Goal: Task Accomplishment & Management: Use online tool/utility

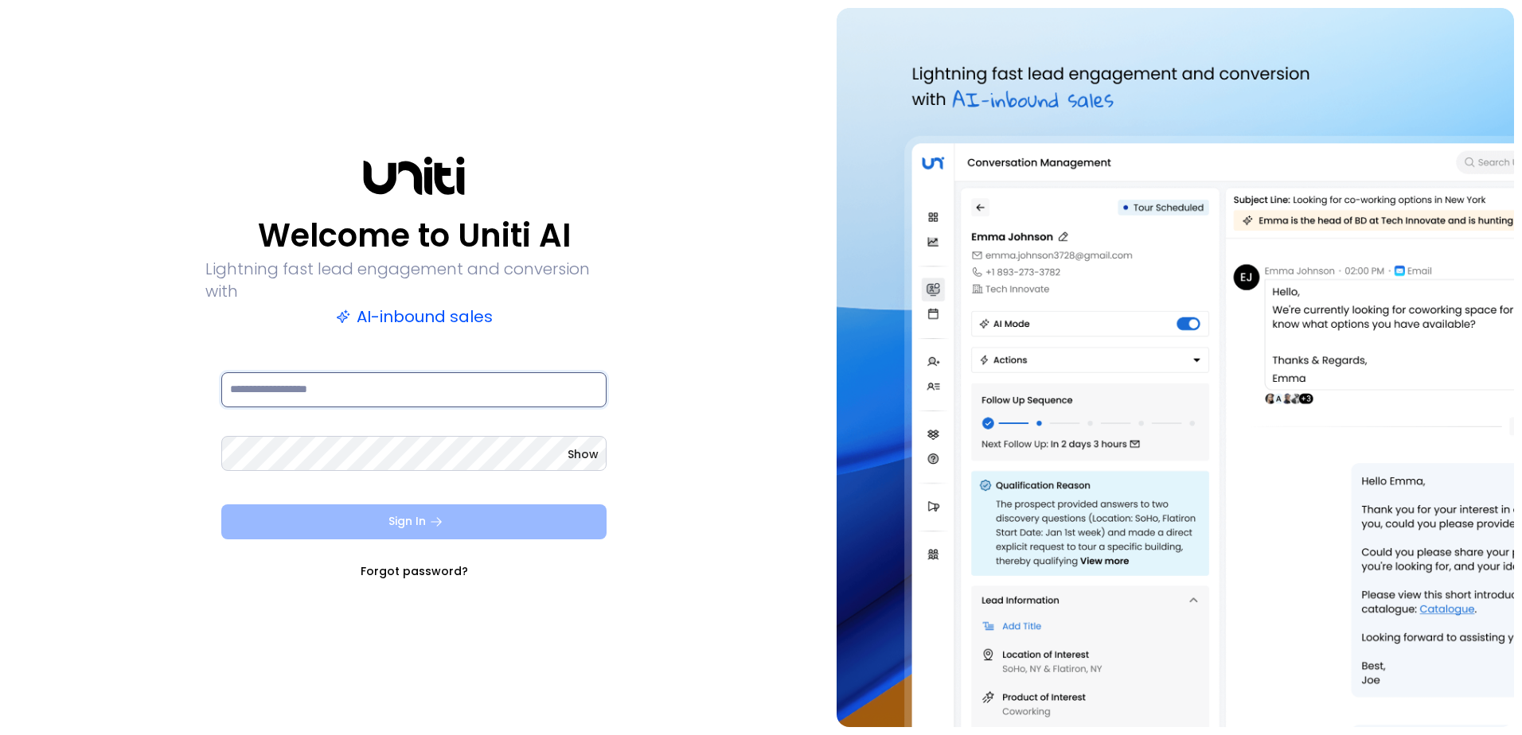
type input "**********"
click at [454, 509] on button "Sign In" at bounding box center [413, 522] width 385 height 35
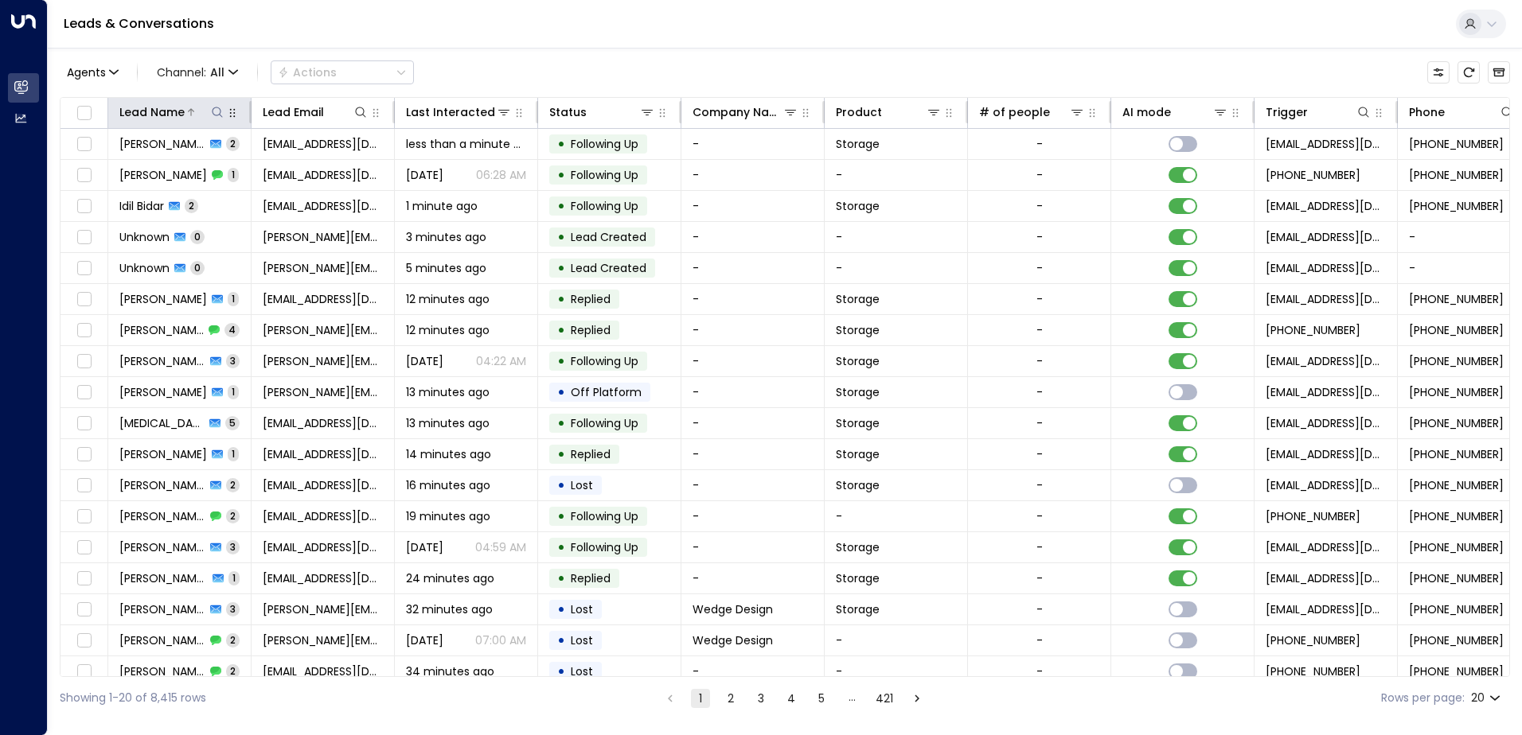
click at [216, 111] on icon at bounding box center [217, 112] width 13 height 13
click at [247, 166] on input "text" at bounding box center [217, 169] width 220 height 29
type input "**********"
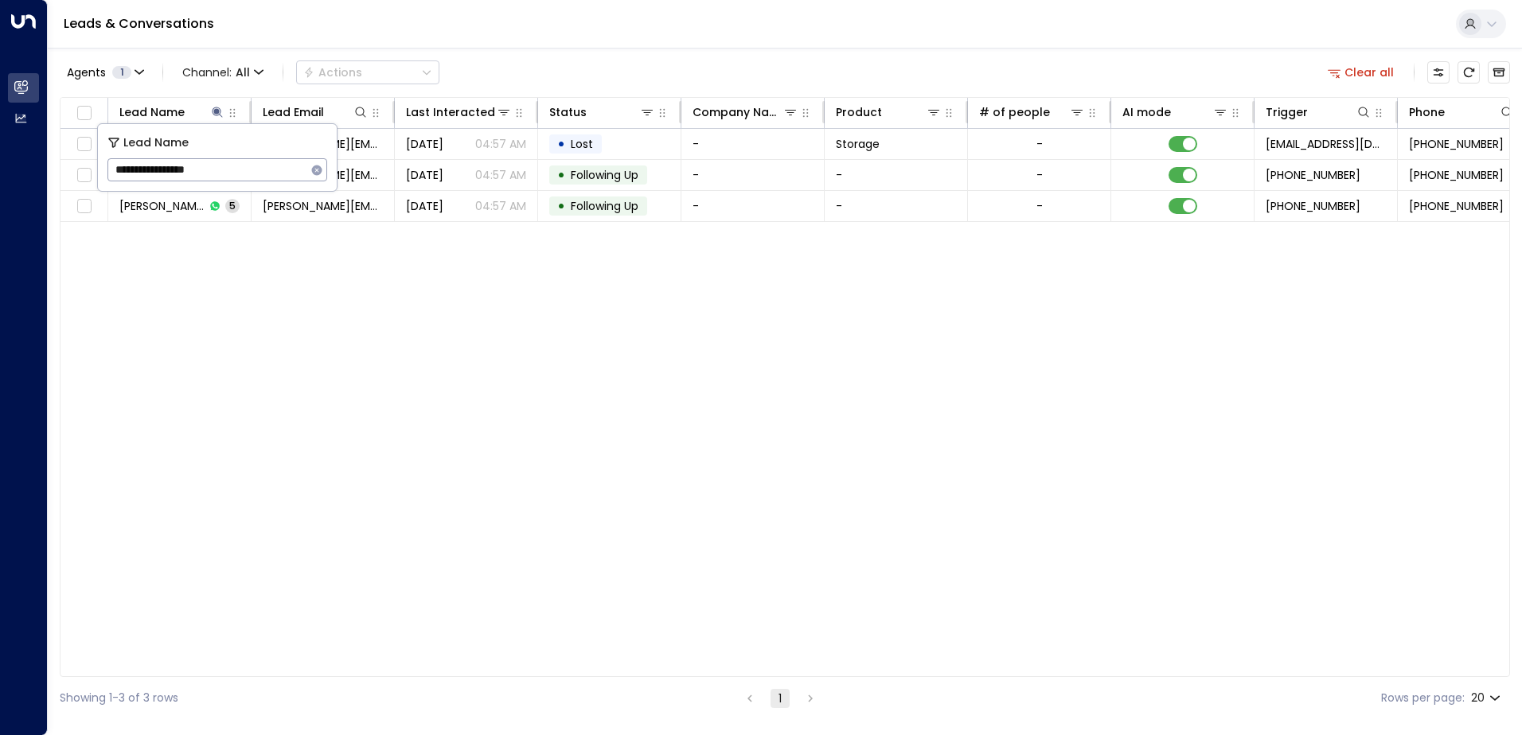
click at [529, 309] on div "Lead Name Lead Email Last Interacted Status Company Name Product # of people AI…" at bounding box center [785, 387] width 1450 height 580
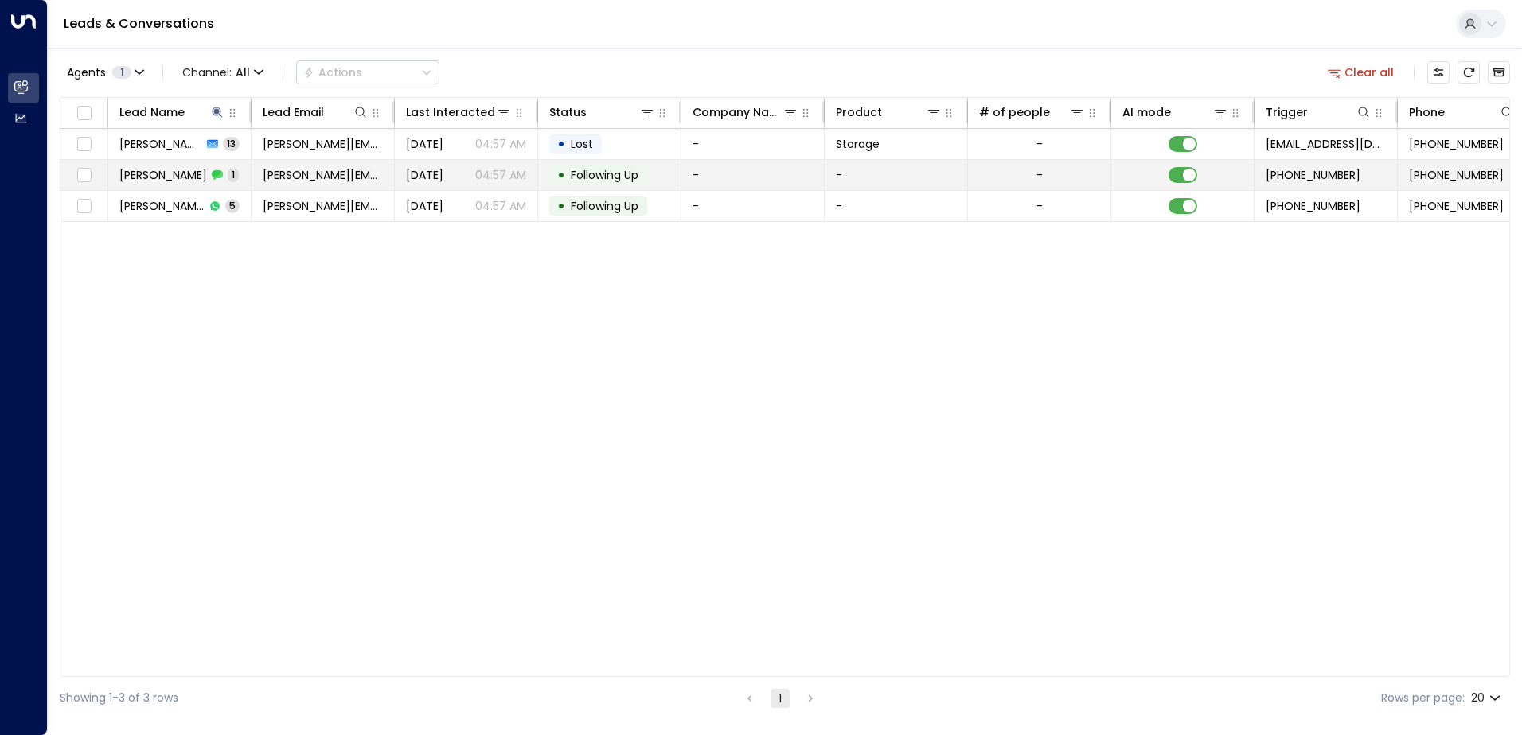
click at [272, 185] on td "[PERSON_NAME][EMAIL_ADDRESS][PERSON_NAME][DOMAIN_NAME]" at bounding box center [323, 175] width 143 height 30
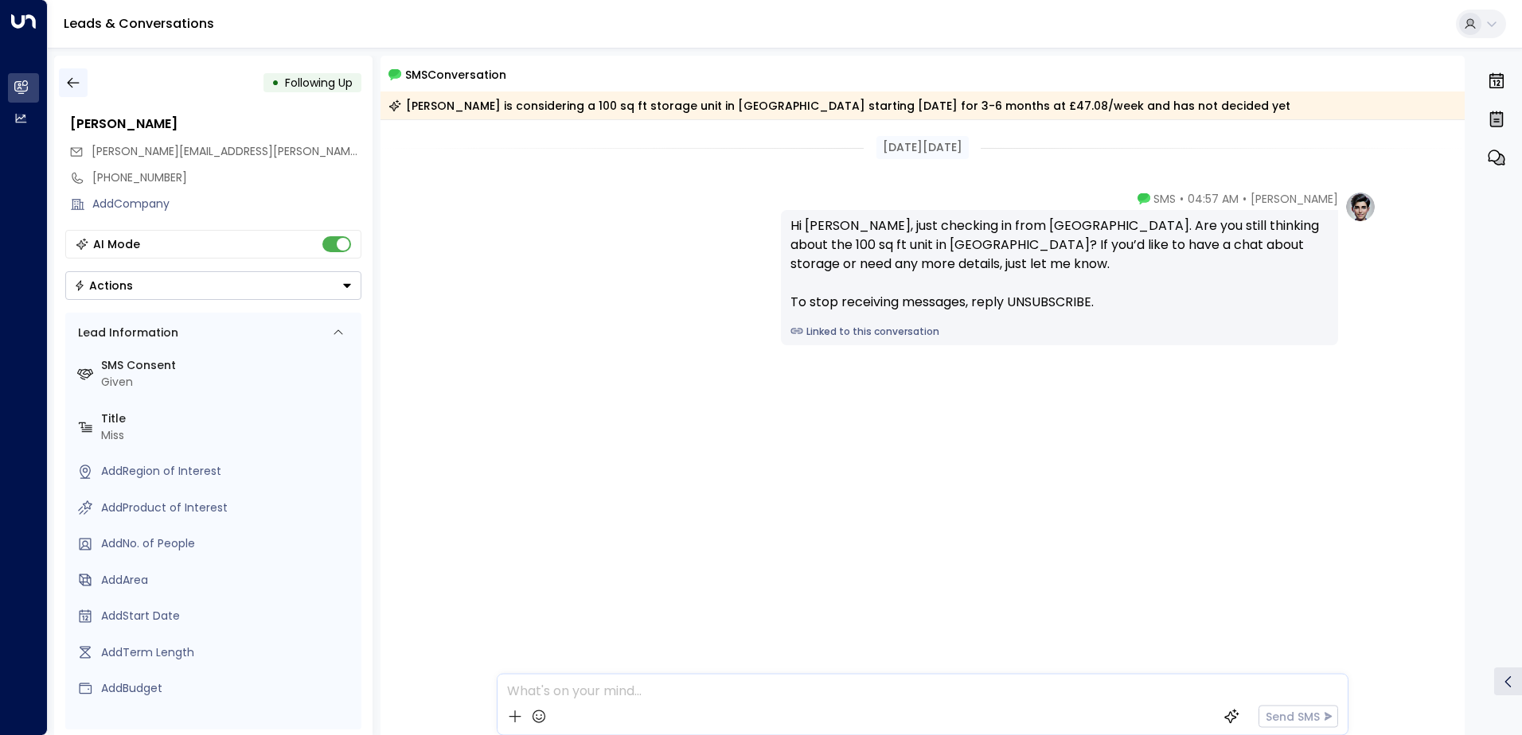
click at [74, 81] on icon "button" at bounding box center [73, 83] width 16 height 16
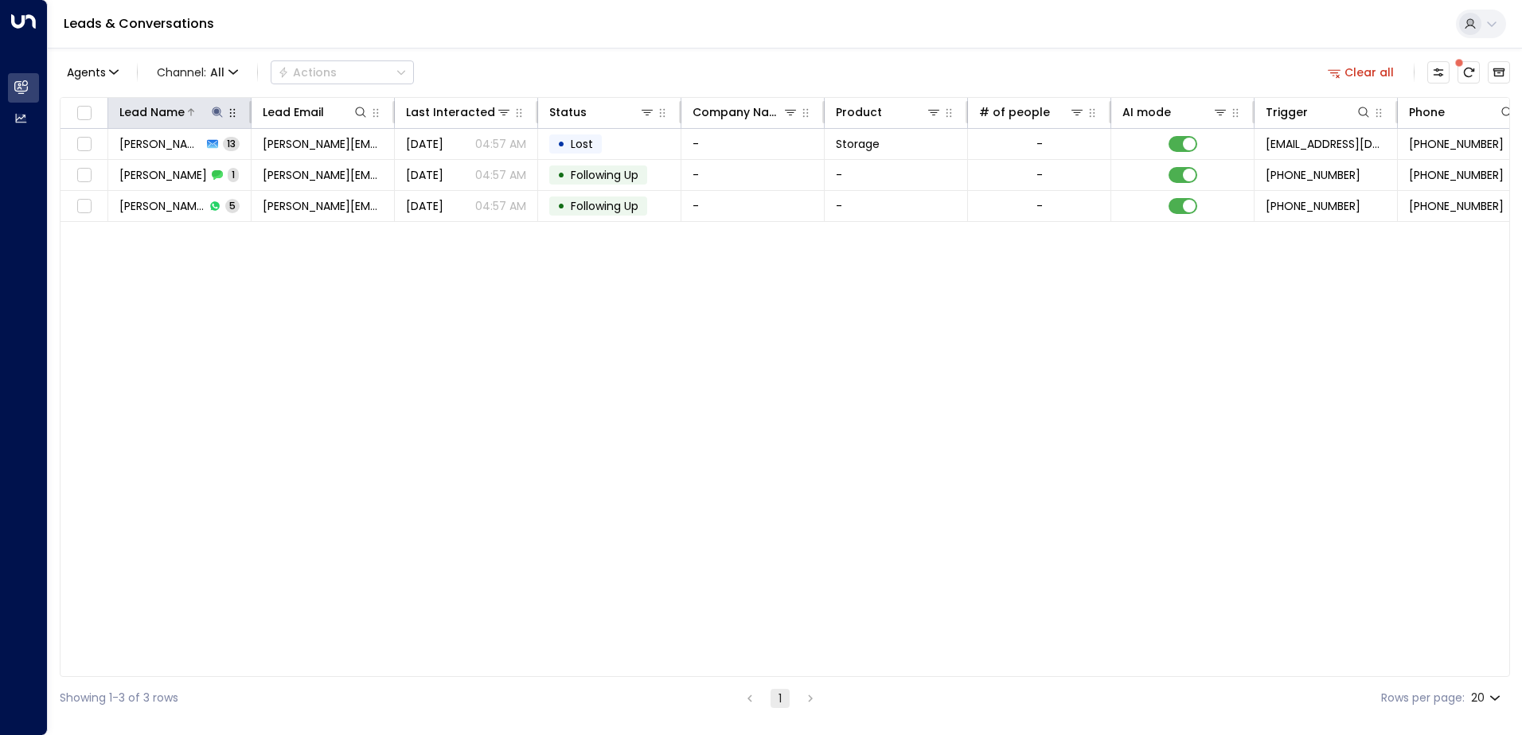
click at [216, 111] on icon at bounding box center [217, 112] width 10 height 10
click at [322, 168] on icon "button" at bounding box center [316, 170] width 13 height 13
click at [259, 170] on input "text" at bounding box center [217, 169] width 220 height 29
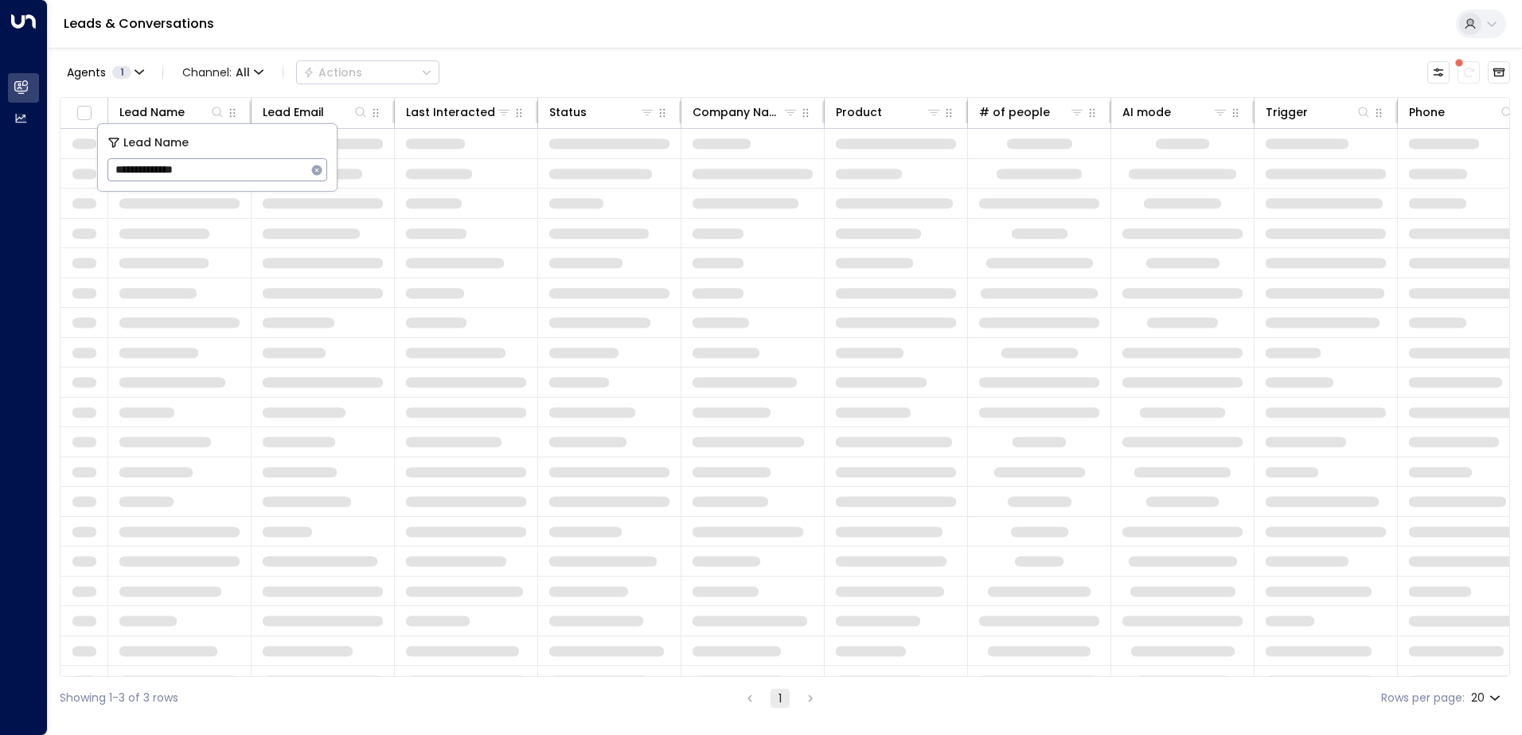
type input "**********"
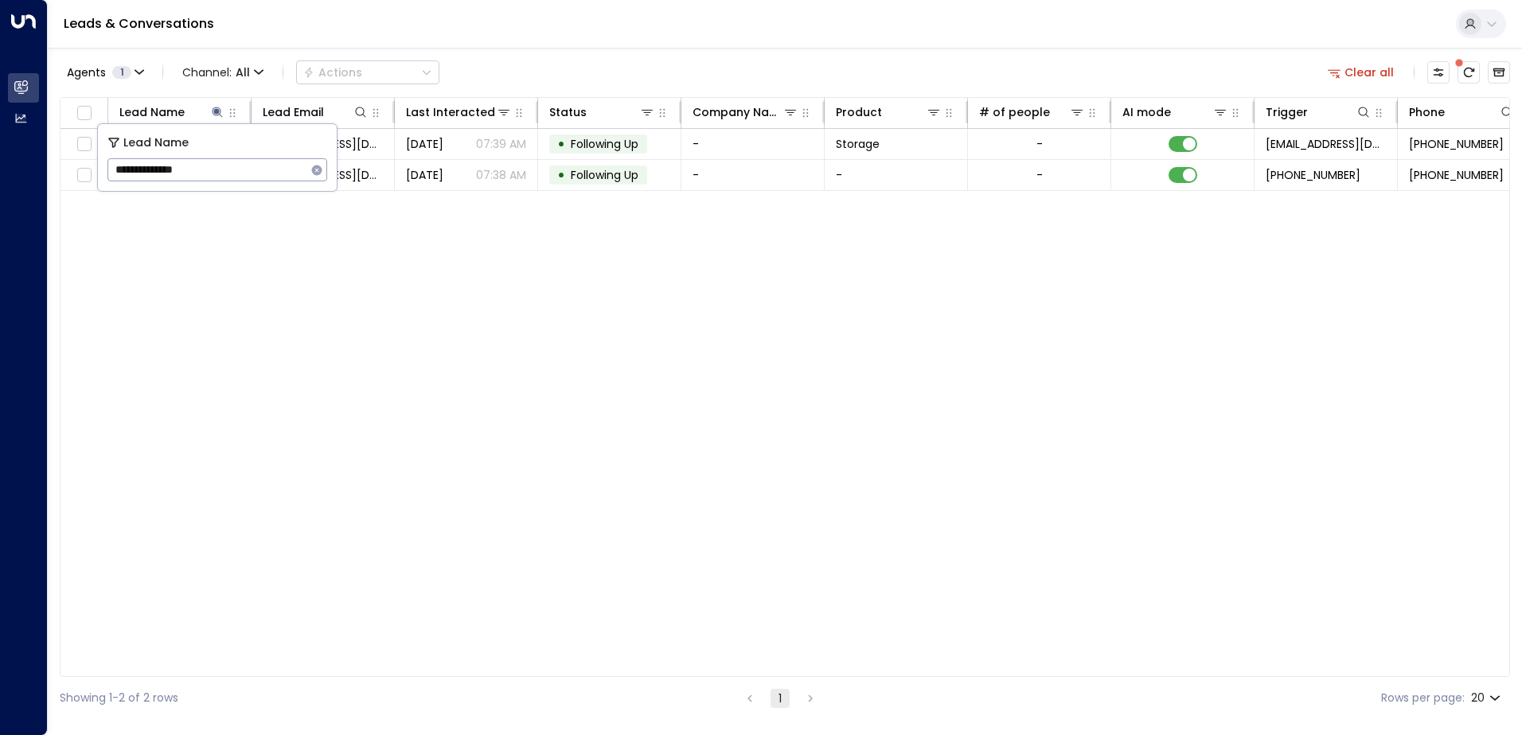
click at [509, 360] on div "Lead Name Lead Email Last Interacted Status Company Name Product # of people AI…" at bounding box center [785, 387] width 1450 height 580
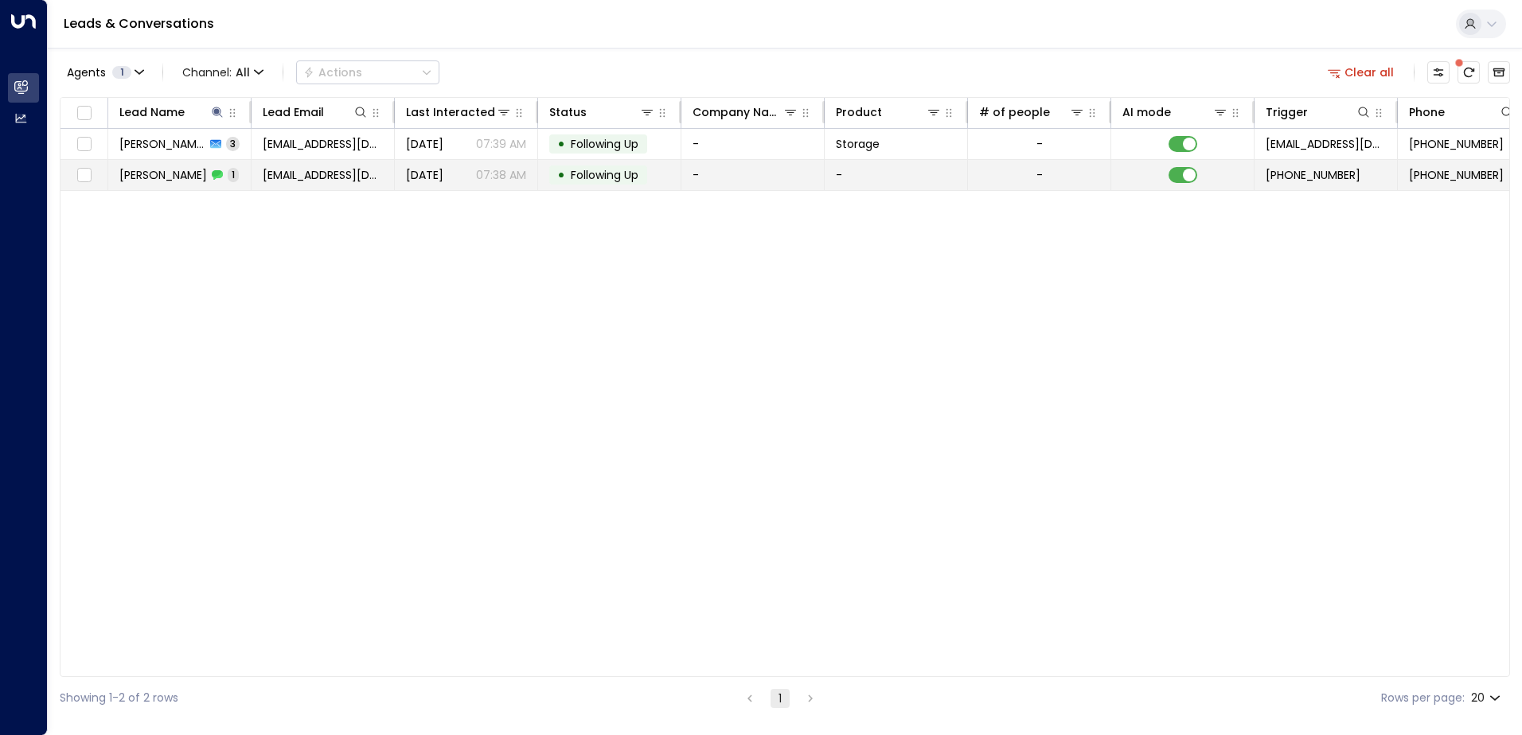
click at [193, 179] on span "[PERSON_NAME]" at bounding box center [163, 175] width 88 height 16
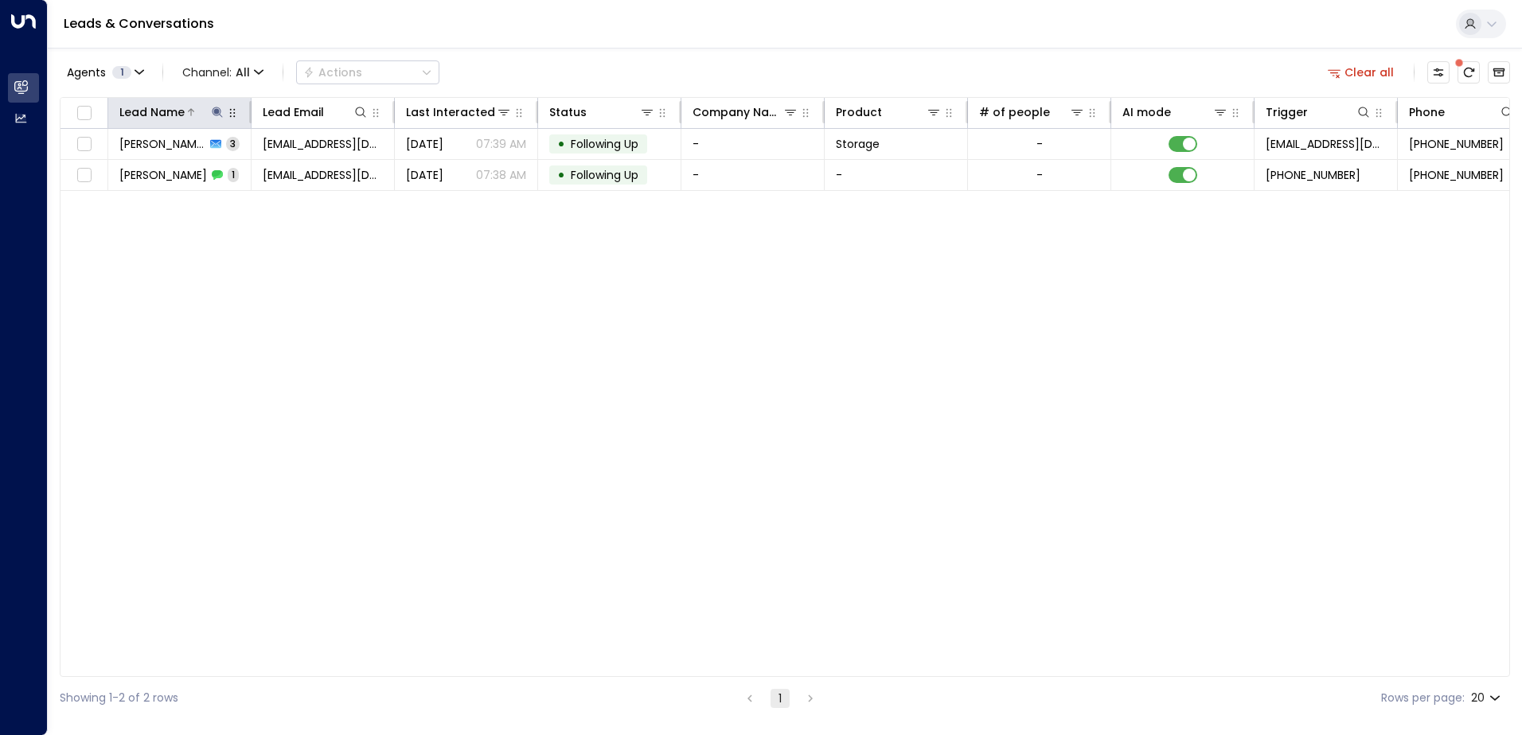
click at [216, 114] on icon at bounding box center [217, 112] width 10 height 10
click at [426, 529] on div "Lead Name Lead Email Last Interacted Status Company Name Product # of people AI…" at bounding box center [785, 387] width 1450 height 580
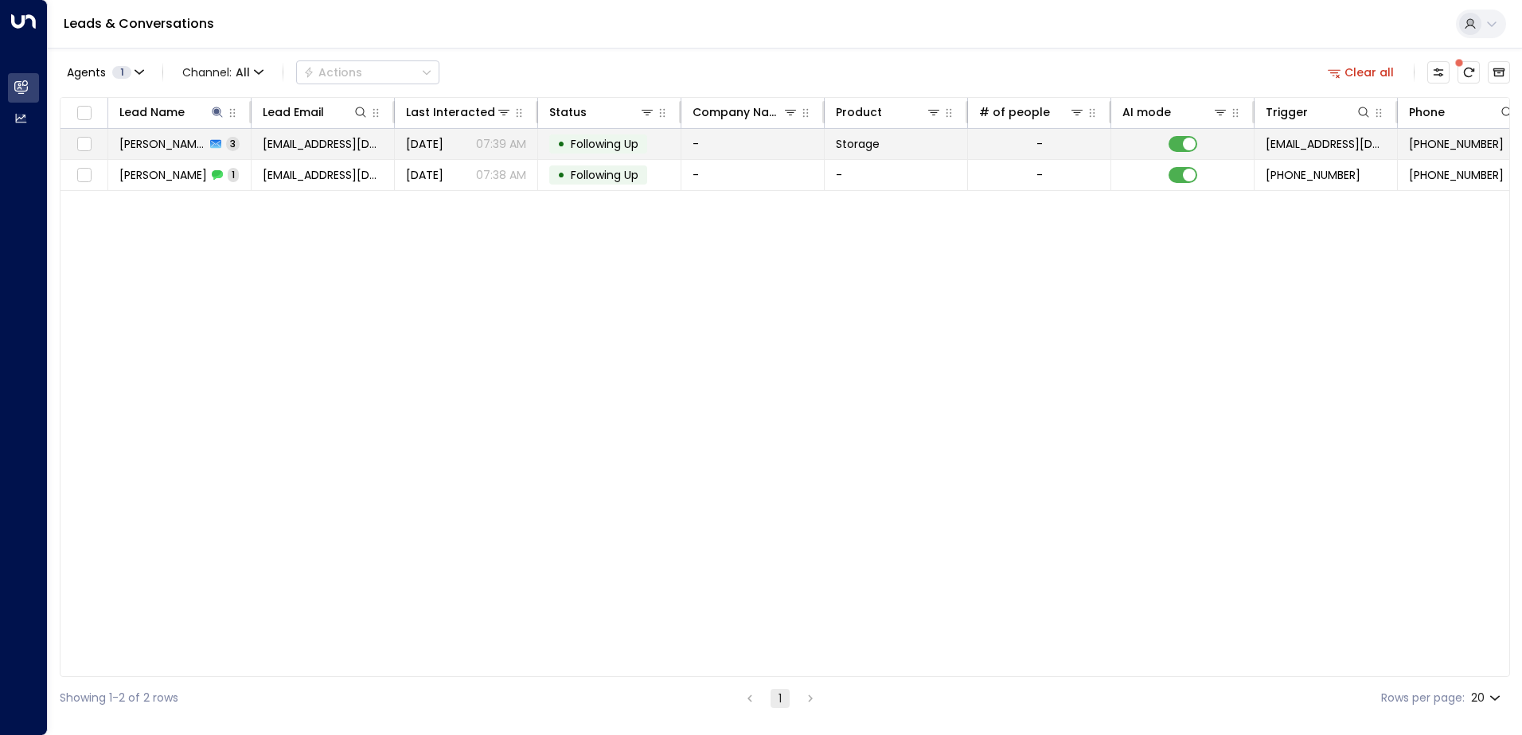
click at [201, 149] on span "[PERSON_NAME]" at bounding box center [162, 144] width 86 height 16
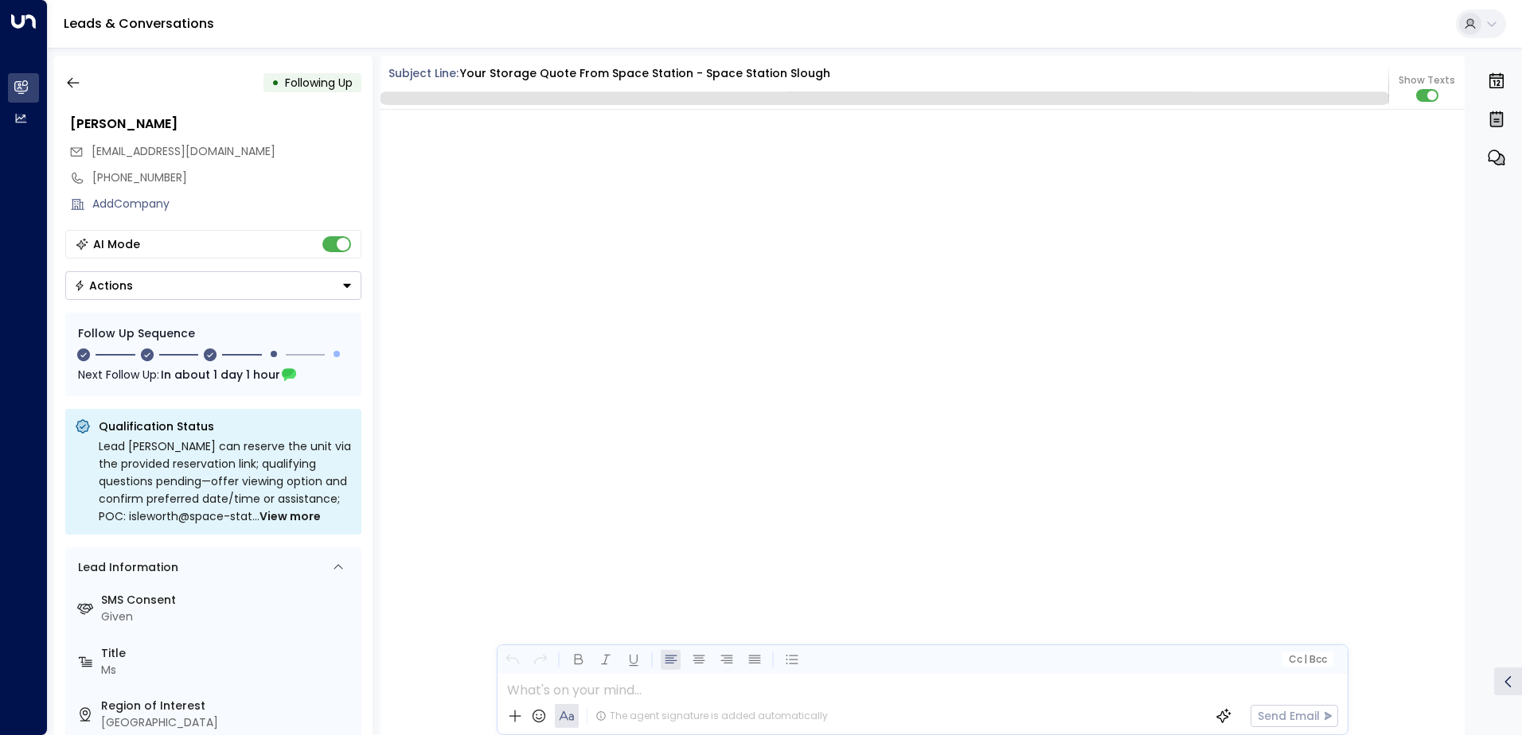
scroll to position [1773, 0]
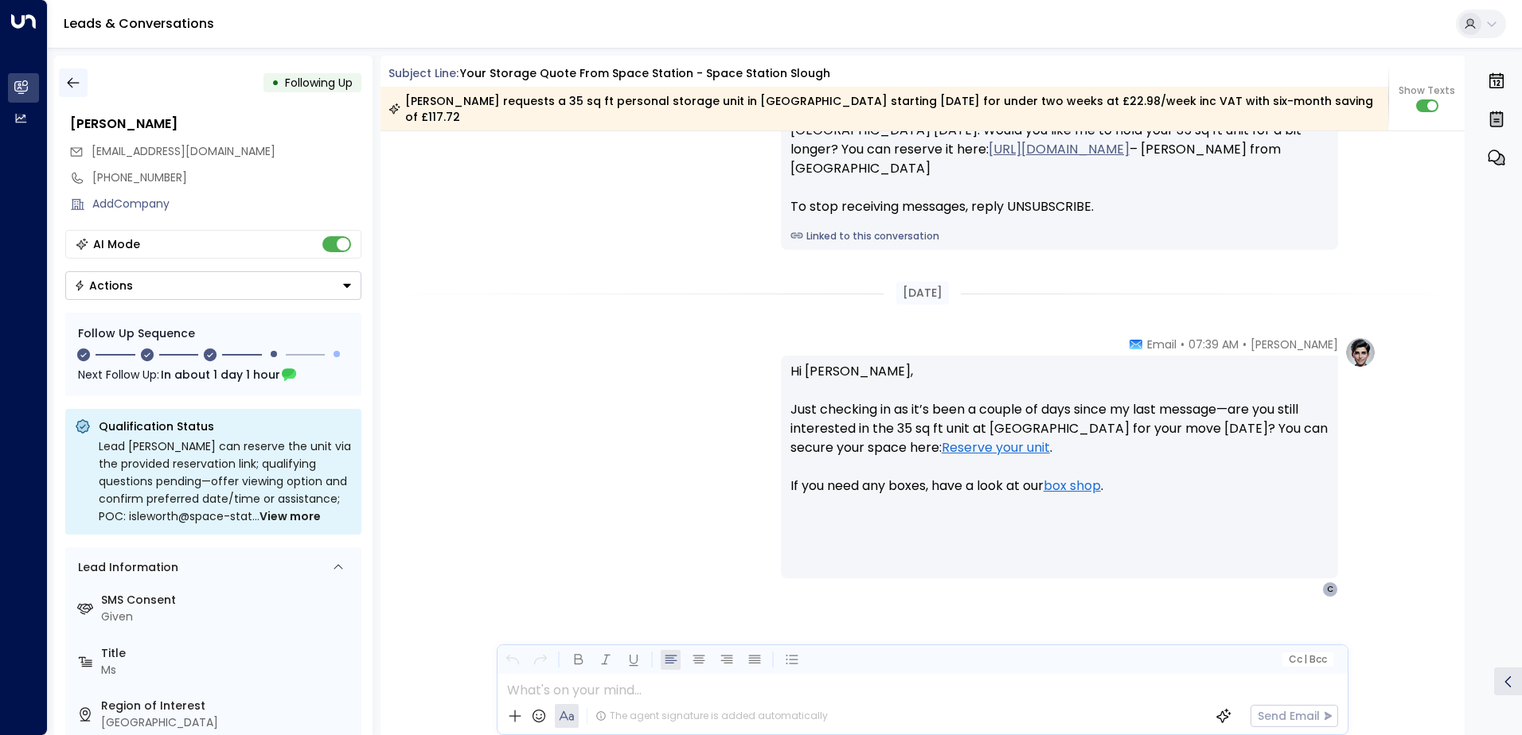
click at [76, 89] on icon "button" at bounding box center [73, 83] width 16 height 16
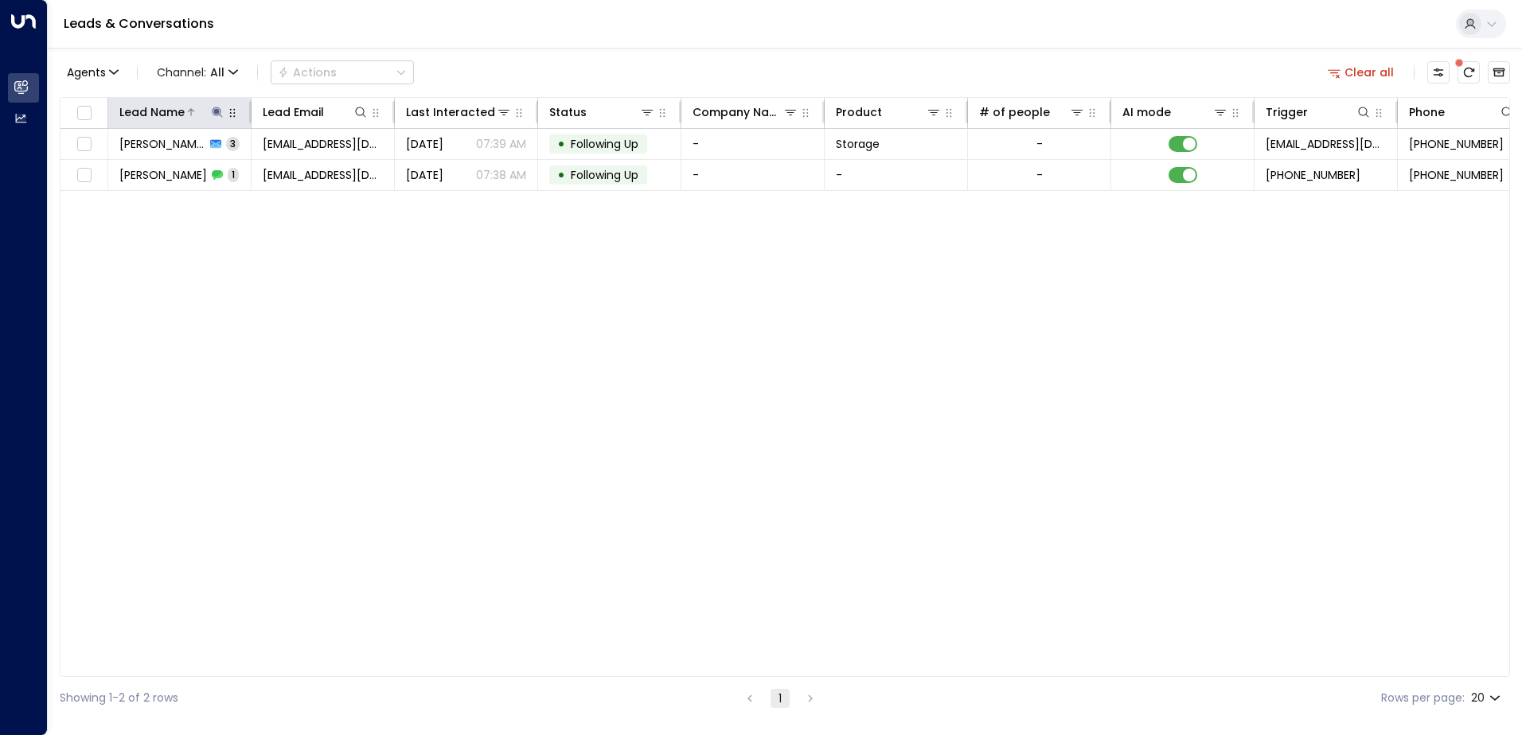
click at [216, 108] on icon at bounding box center [217, 112] width 13 height 13
click at [318, 171] on icon "button" at bounding box center [316, 170] width 13 height 13
click at [268, 168] on input "text" at bounding box center [217, 169] width 220 height 29
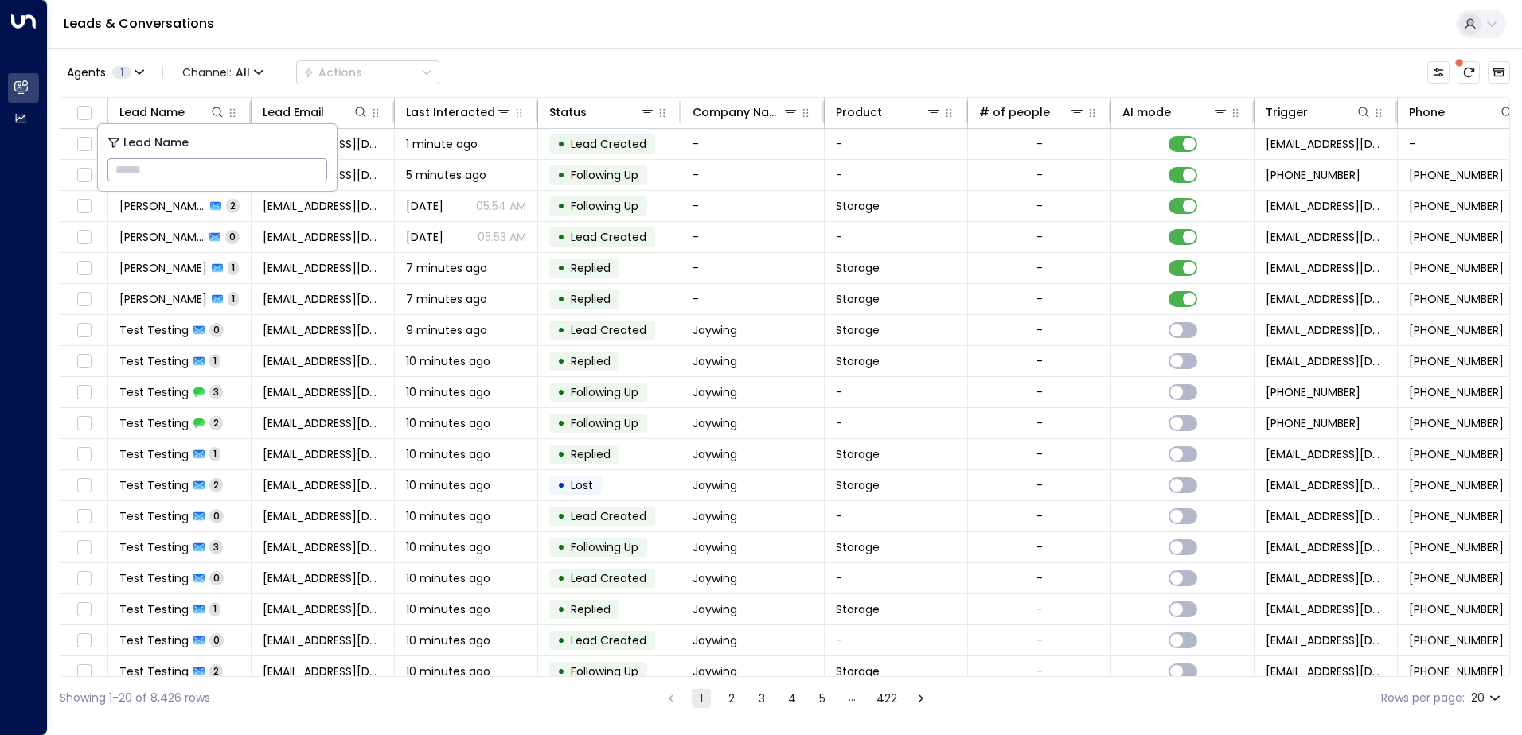
paste input "*********"
type input "*********"
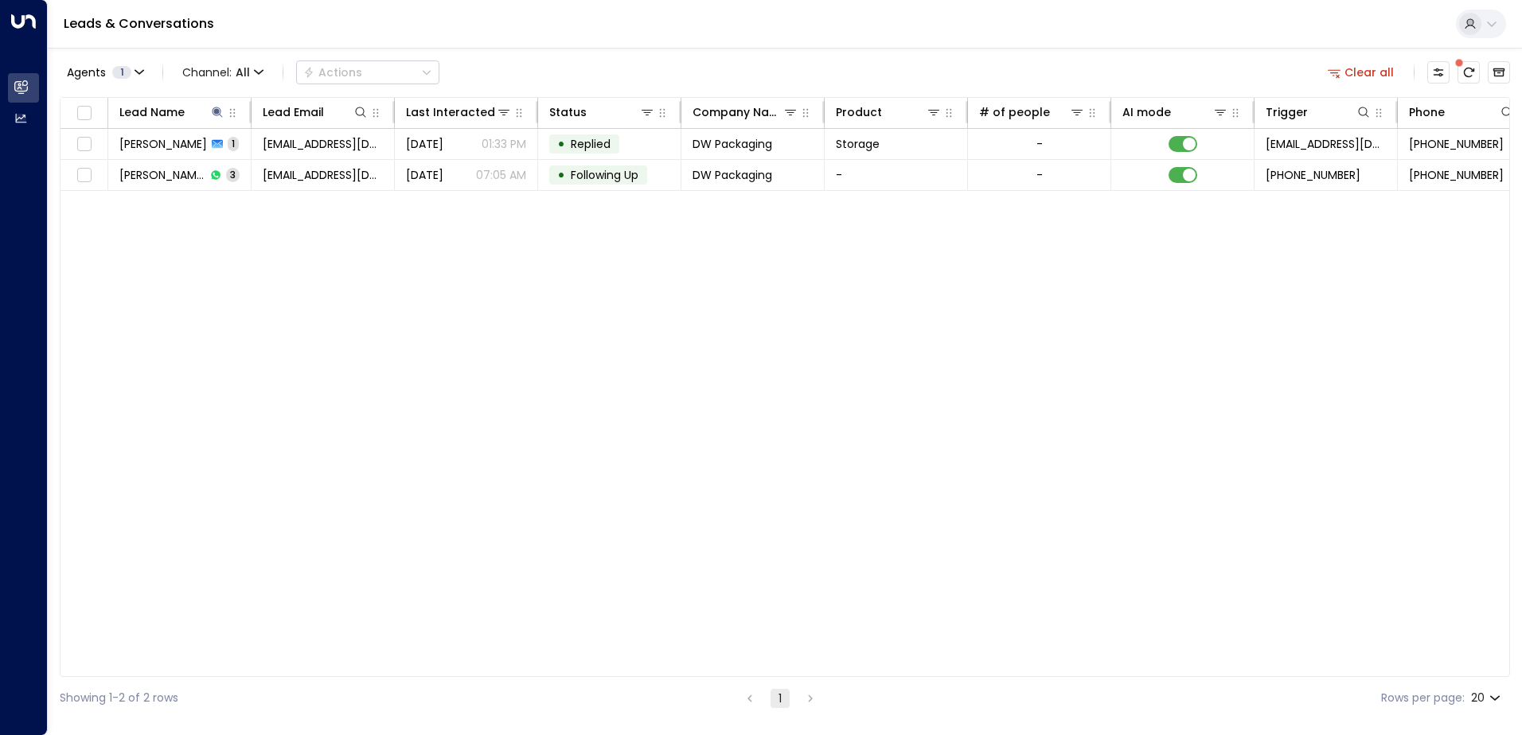
drag, startPoint x: 639, startPoint y: 322, endPoint x: 610, endPoint y: 216, distance: 109.7
click at [638, 318] on div "Lead Name Lead Email Last Interacted Status Company Name Product # of people AI…" at bounding box center [785, 387] width 1450 height 580
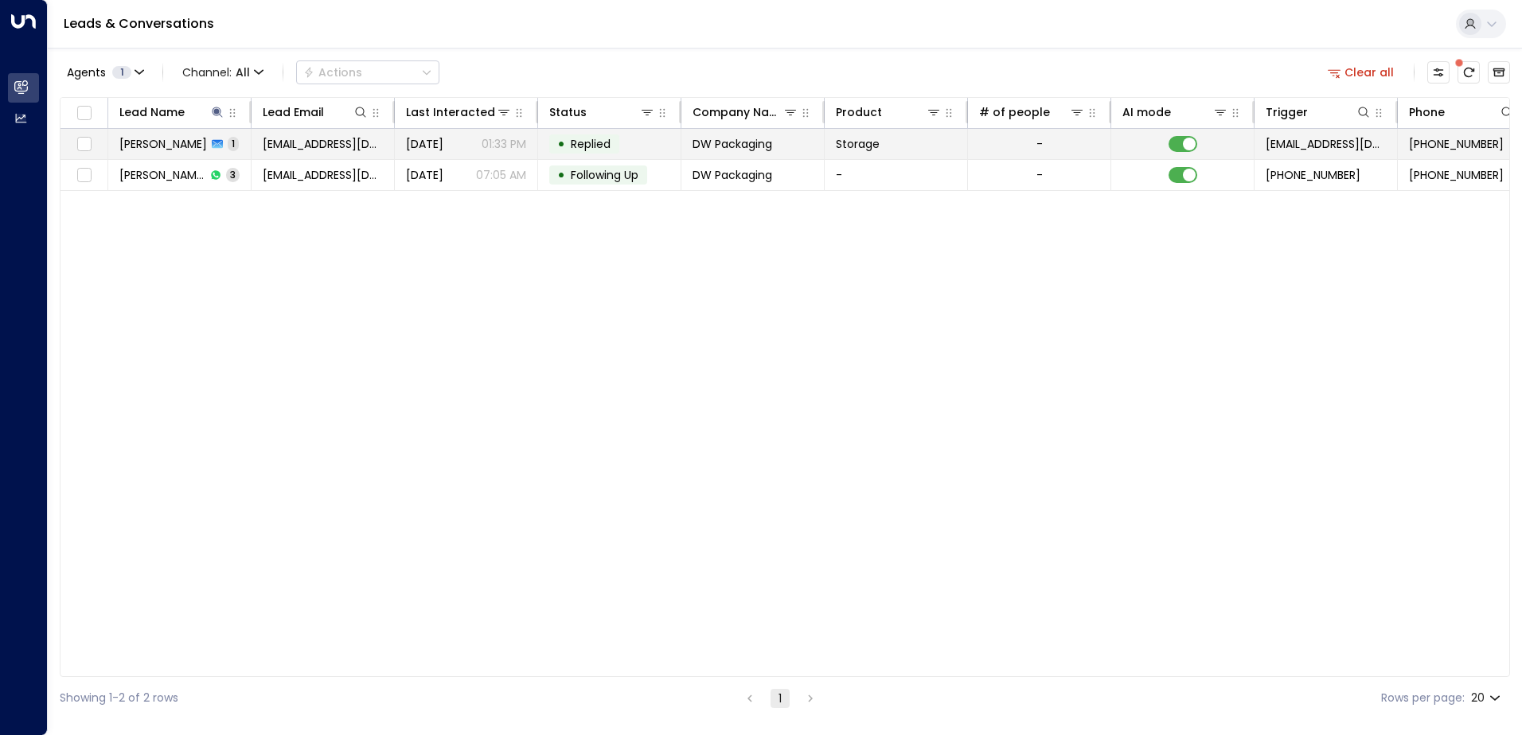
click at [589, 152] on div "• Replied" at bounding box center [584, 144] width 70 height 19
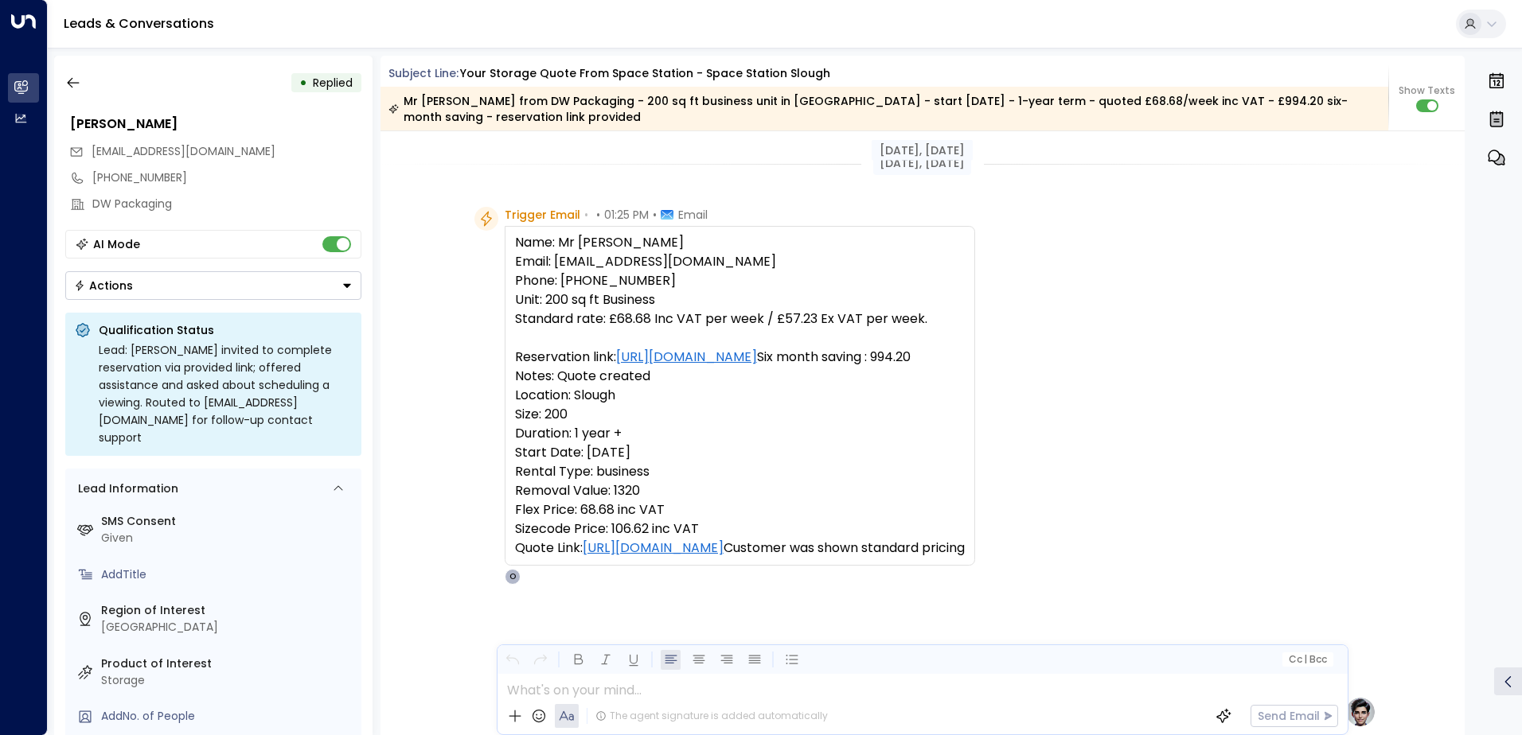
scroll to position [1320, 0]
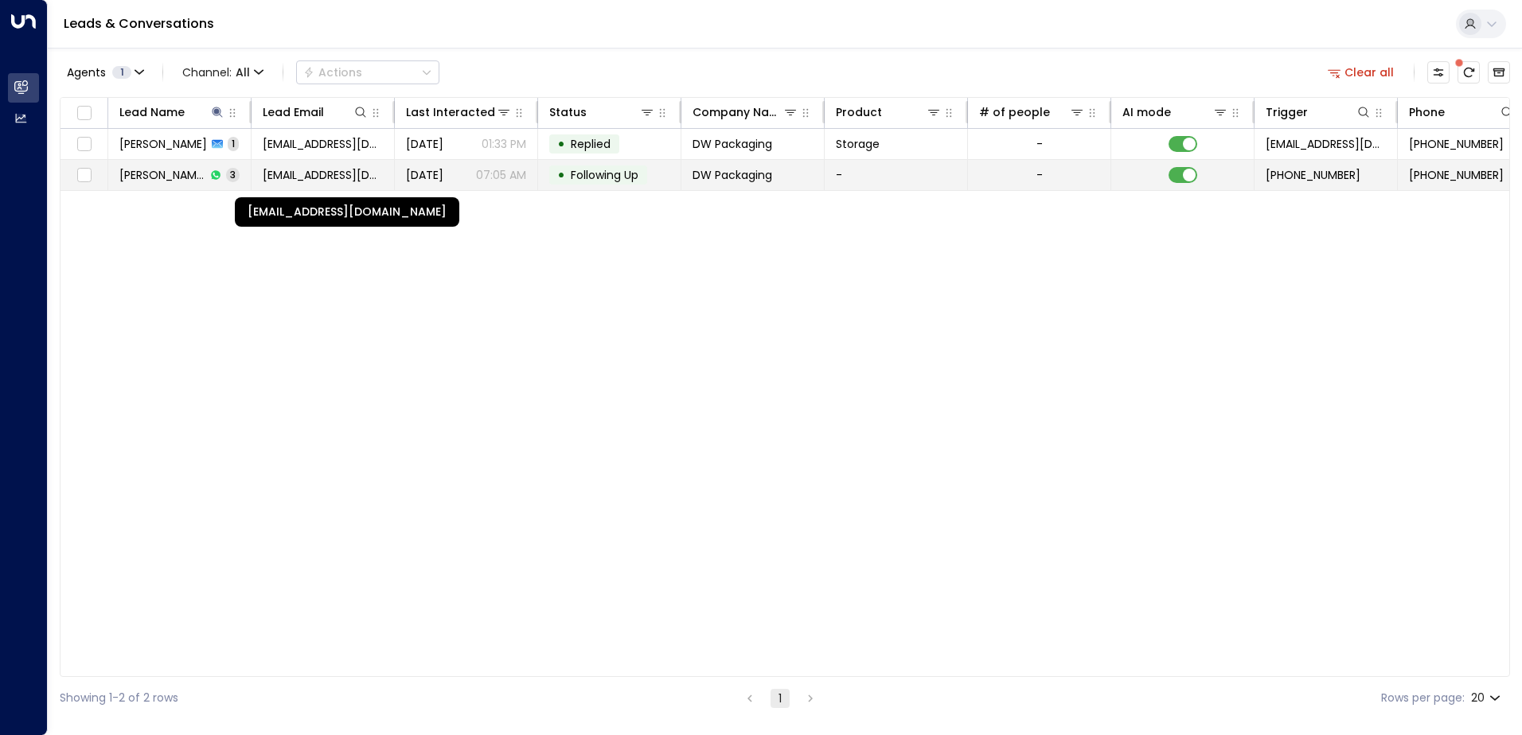
click at [311, 175] on span "[EMAIL_ADDRESS][DOMAIN_NAME]" at bounding box center [323, 175] width 120 height 16
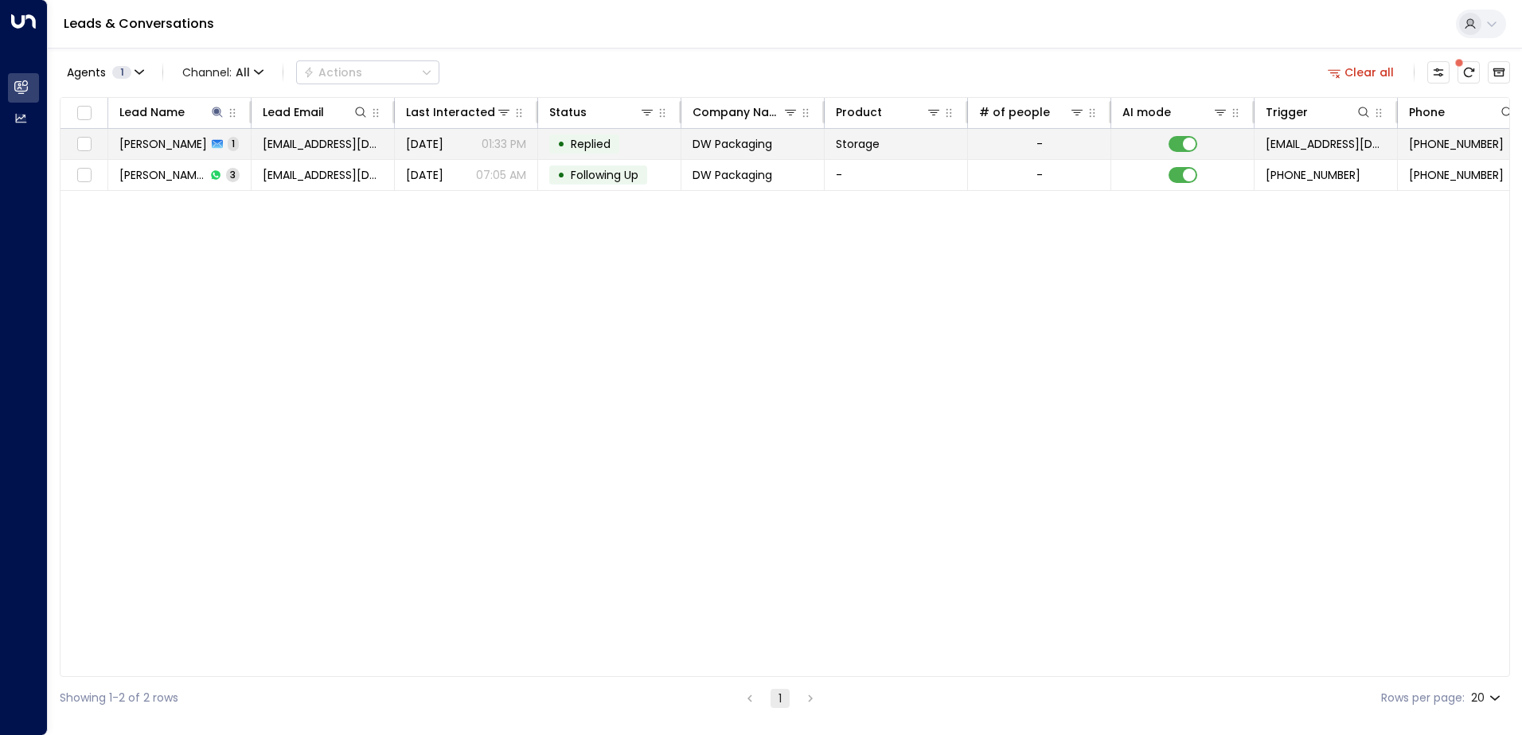
click at [247, 143] on td "[PERSON_NAME] 1" at bounding box center [179, 144] width 143 height 30
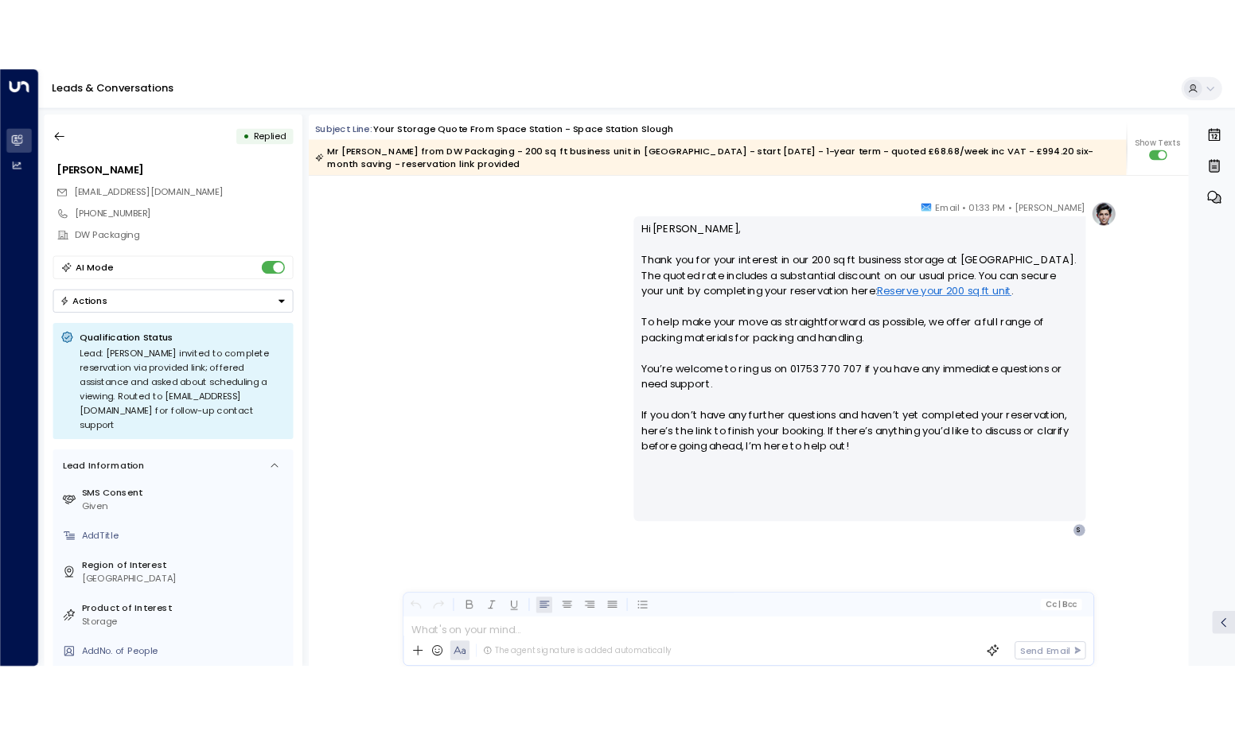
scroll to position [951, 0]
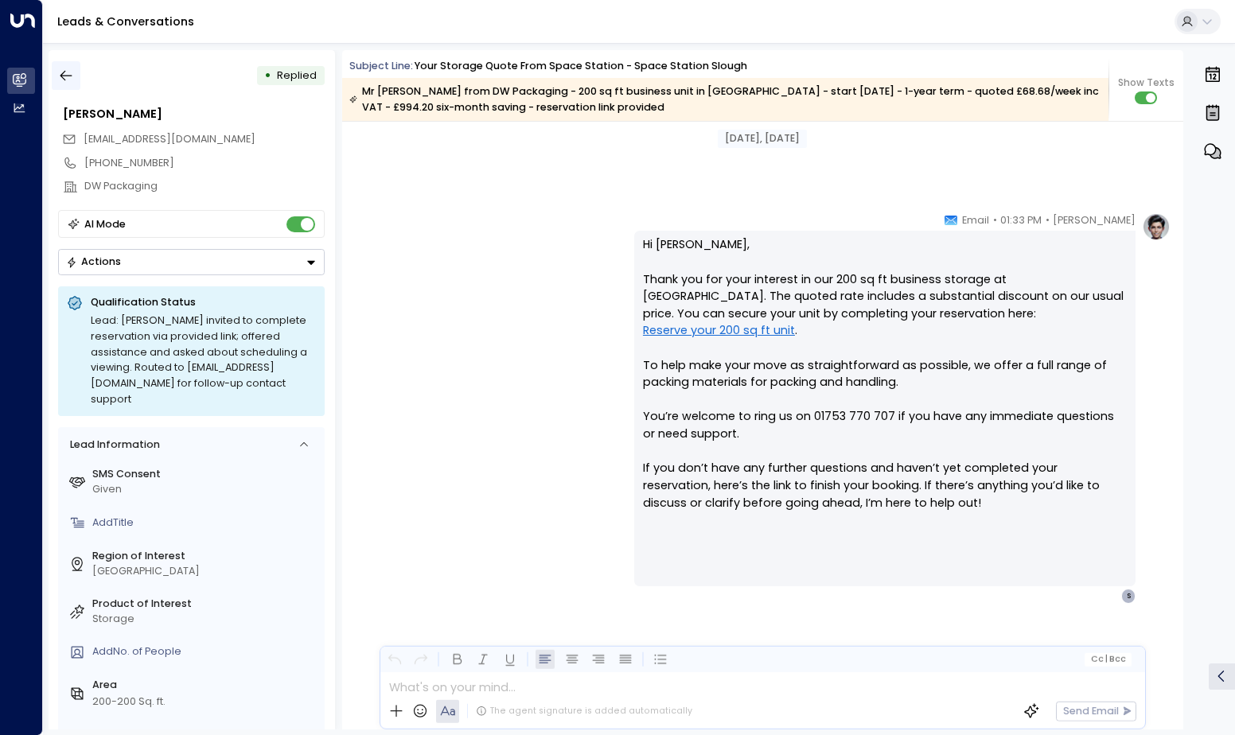
click at [71, 80] on icon "button" at bounding box center [66, 76] width 16 height 16
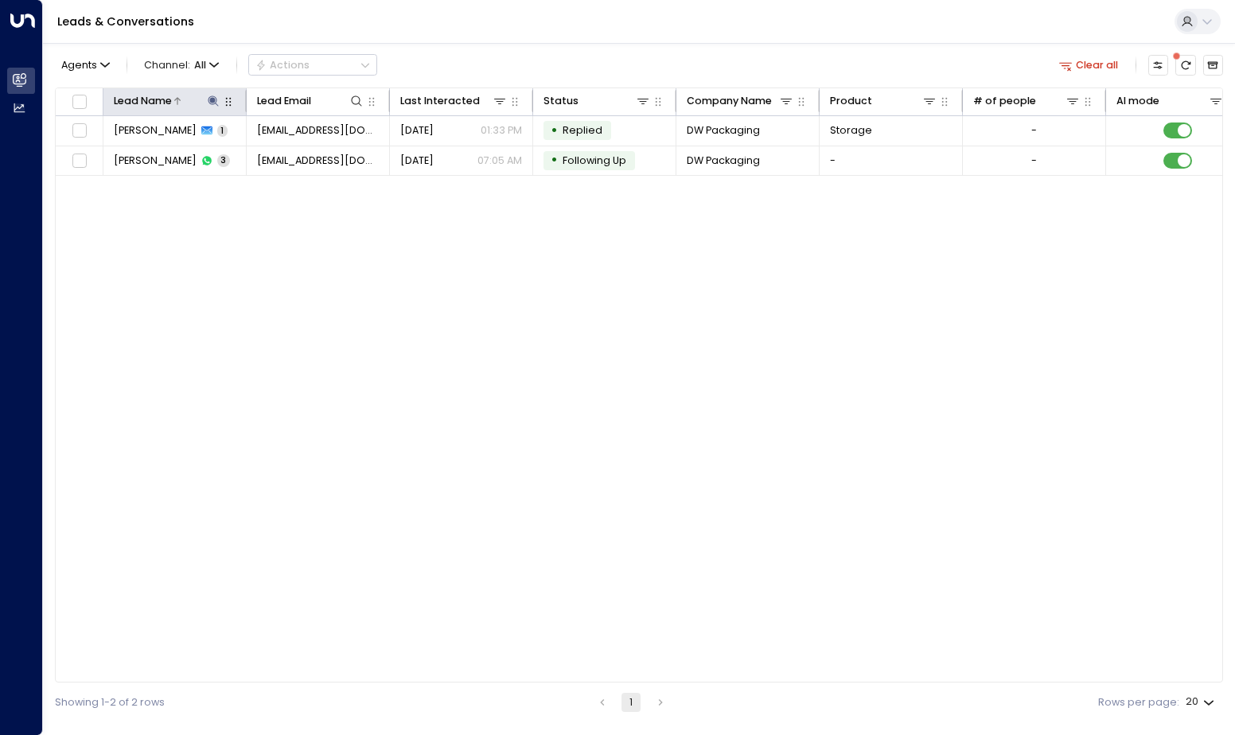
click at [214, 101] on icon at bounding box center [214, 101] width 10 height 10
click at [303, 154] on icon "button" at bounding box center [302, 154] width 10 height 10
click at [252, 158] on input "text" at bounding box center [213, 154] width 197 height 28
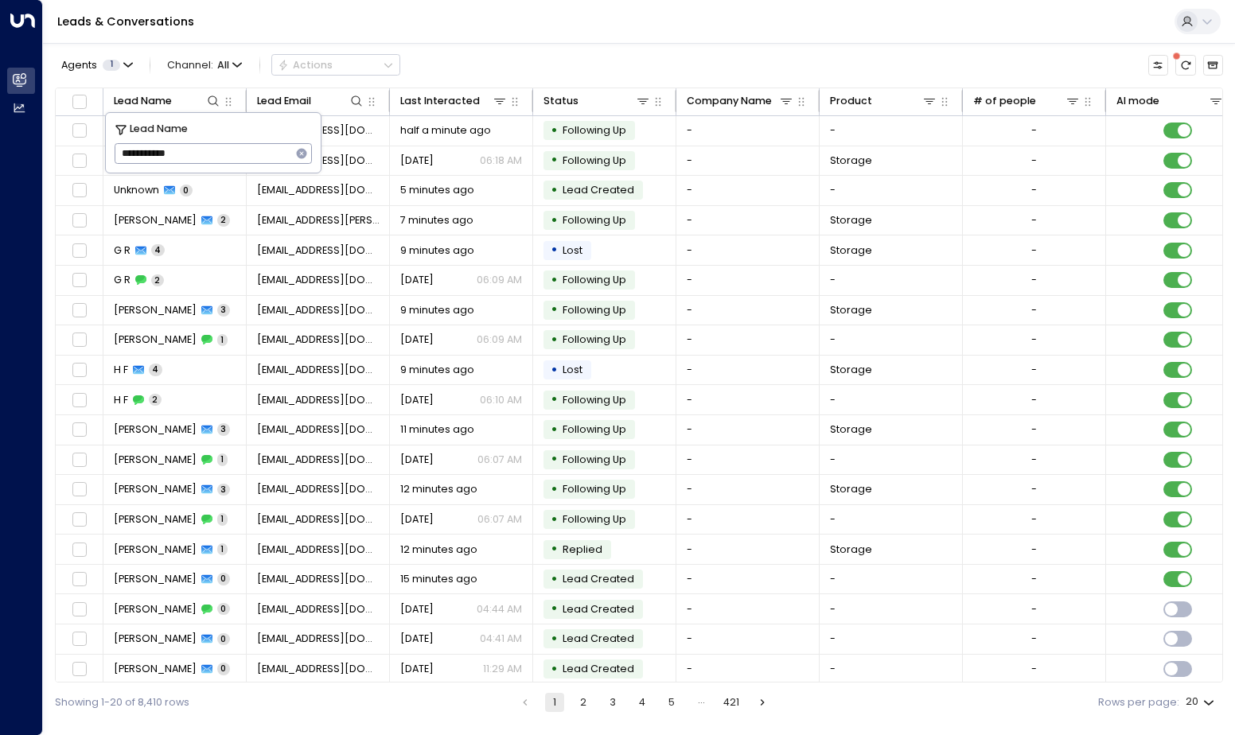
type input "**********"
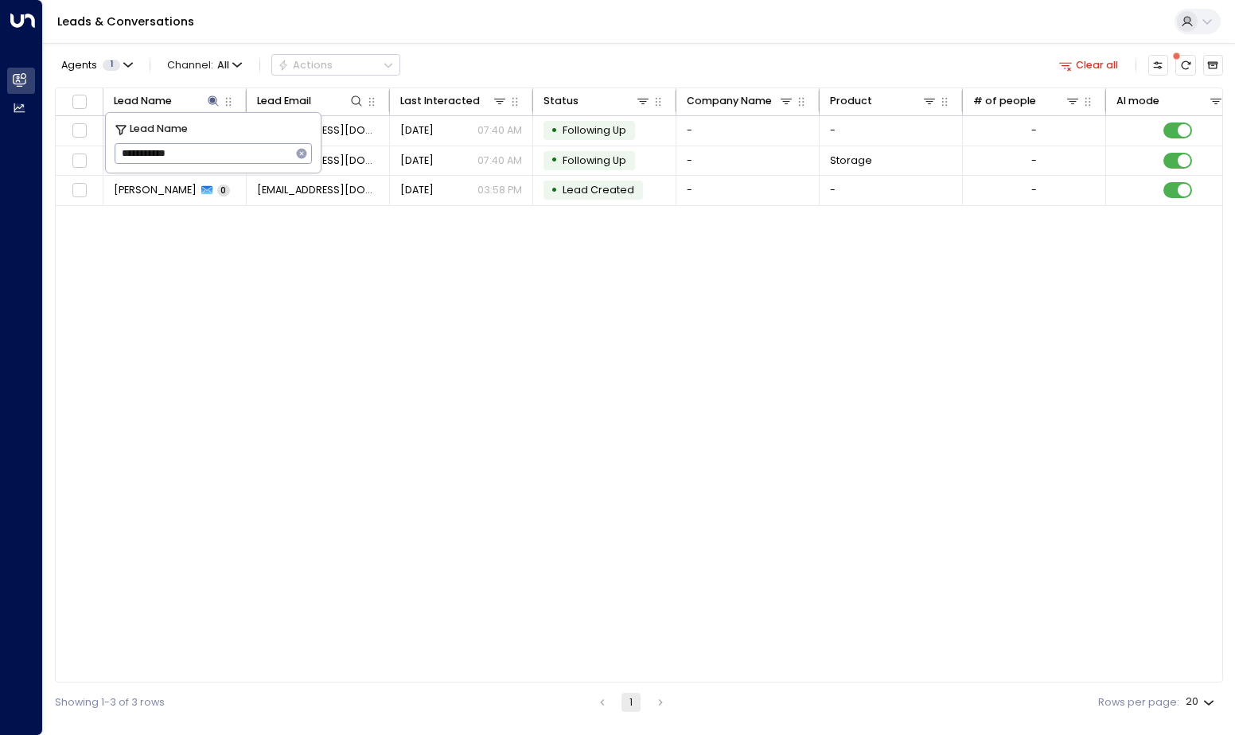
click at [517, 281] on div "Lead Name Lead Email Last Interacted Status Company Name Product # of people AI…" at bounding box center [639, 386] width 1168 height 596
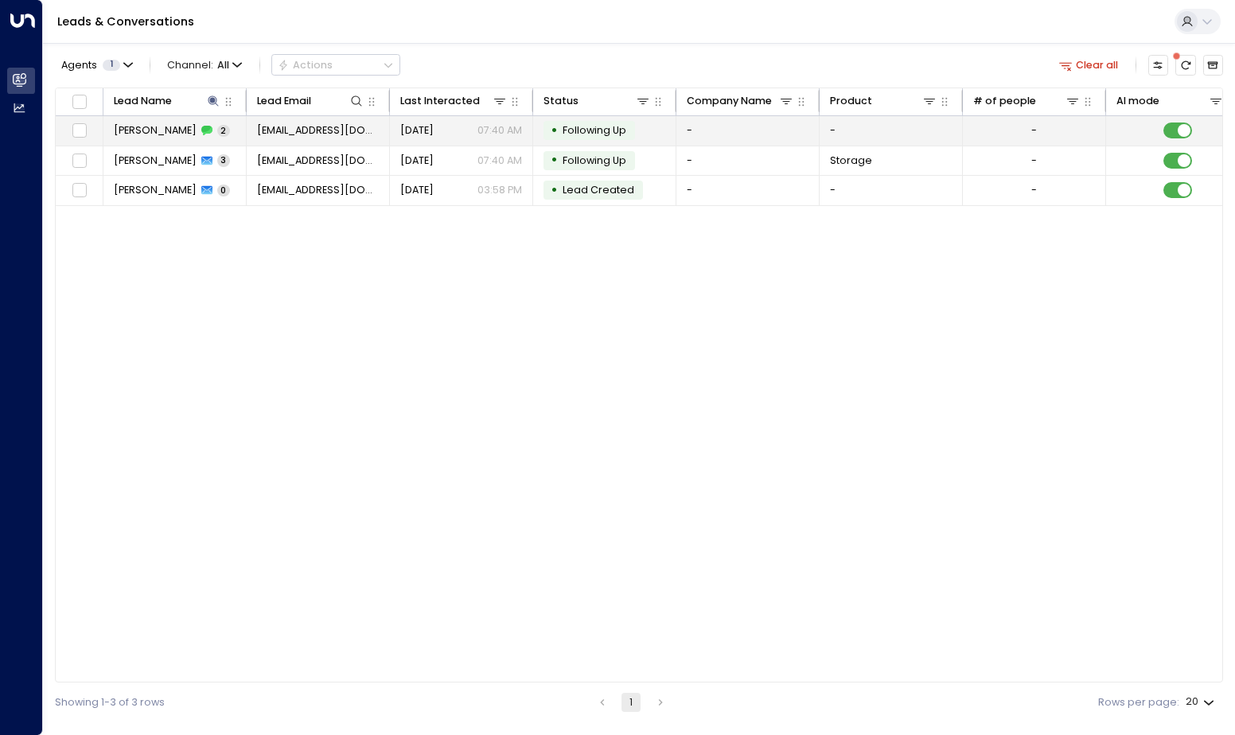
click at [217, 129] on span "2" at bounding box center [223, 131] width 13 height 12
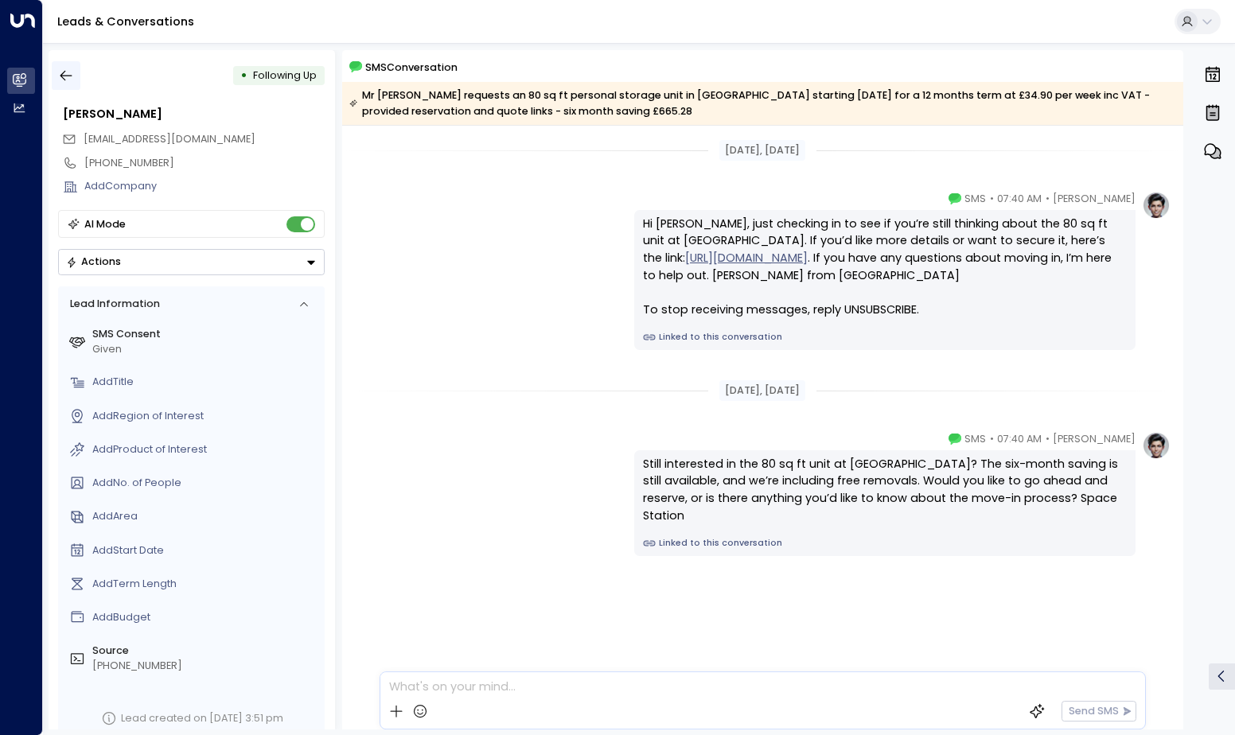
click at [55, 83] on button "button" at bounding box center [66, 75] width 29 height 29
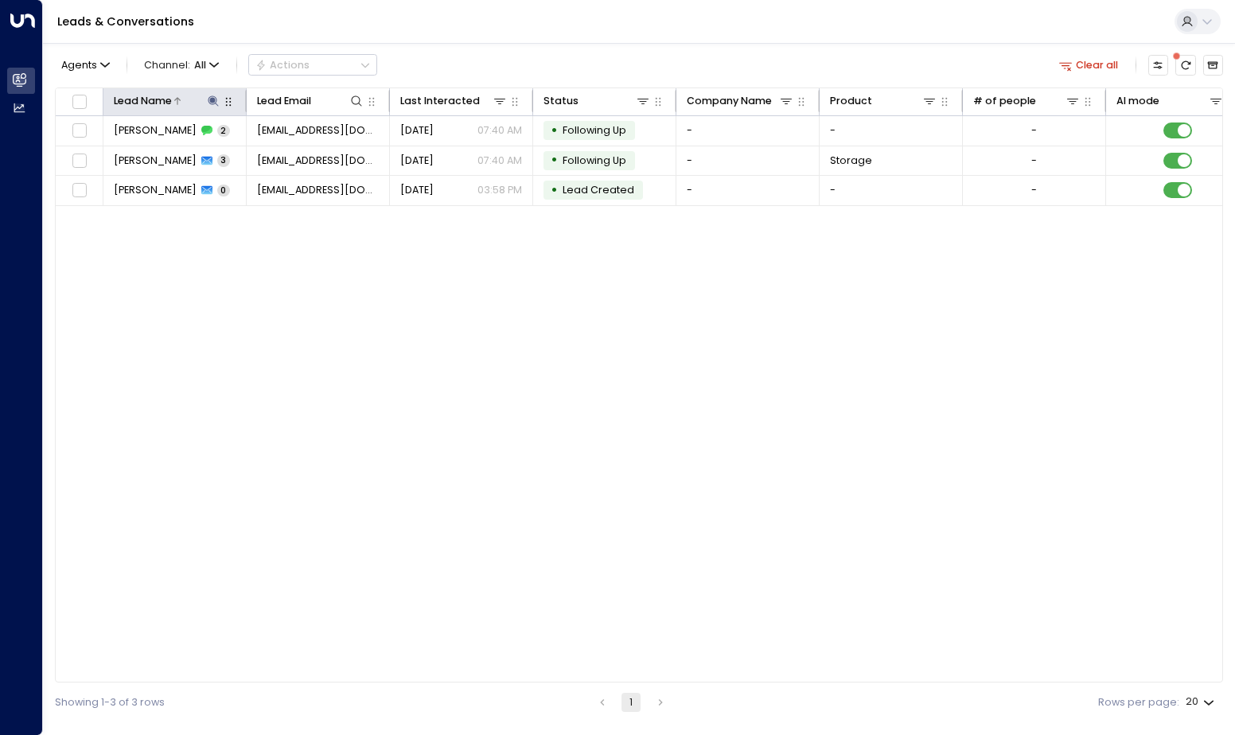
click at [215, 104] on icon at bounding box center [213, 101] width 13 height 13
click at [304, 154] on icon "button" at bounding box center [302, 154] width 10 height 10
click at [271, 156] on input "text" at bounding box center [213, 154] width 197 height 28
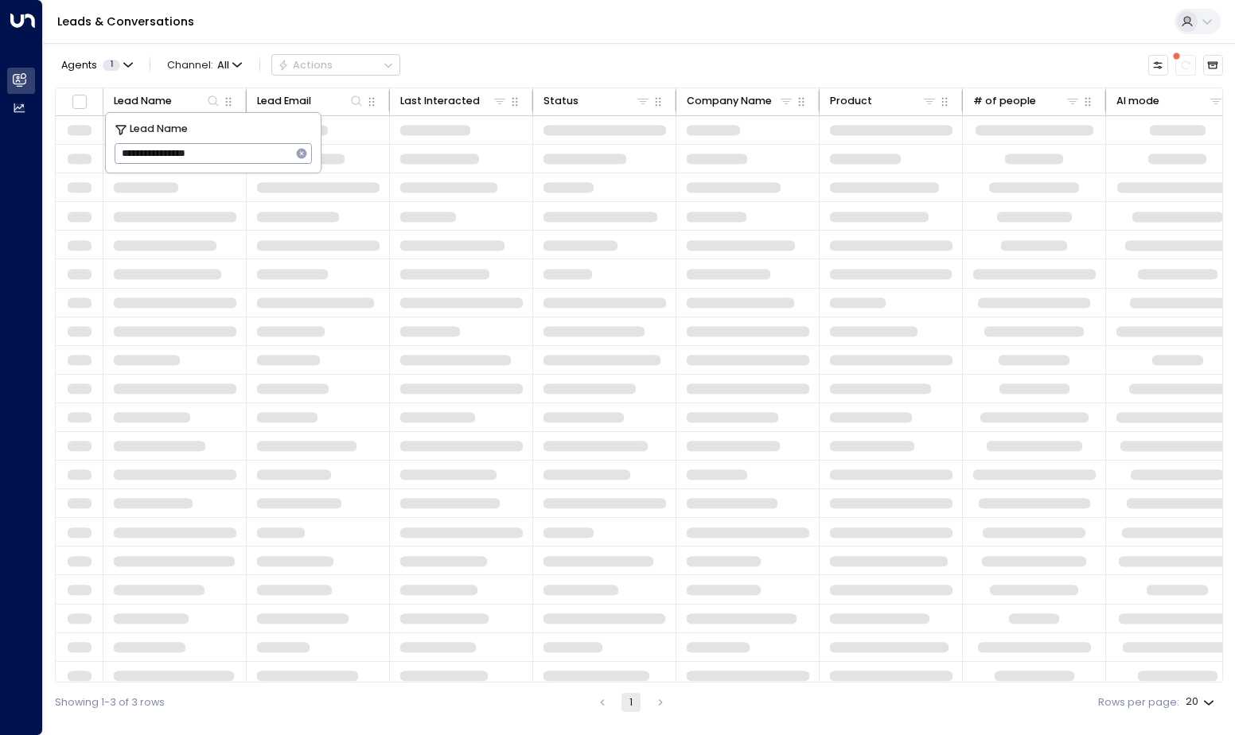
type input "**********"
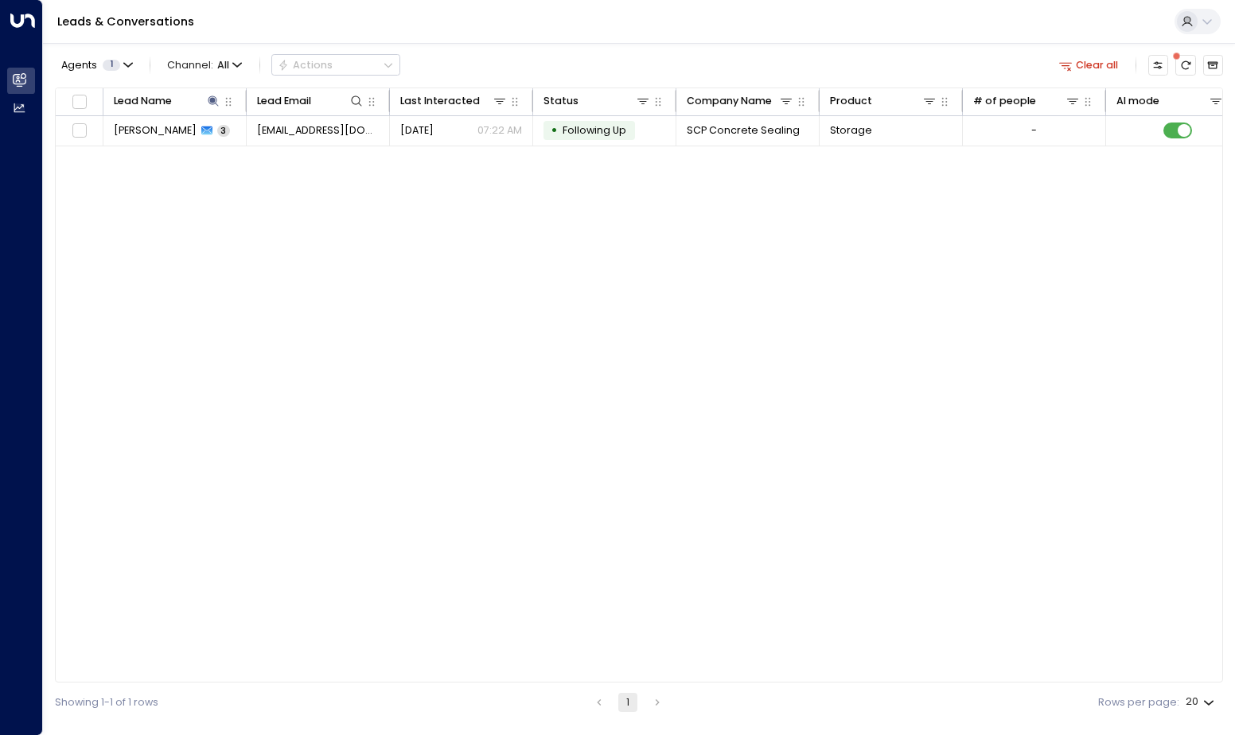
click at [622, 244] on div "Lead Name Lead Email Last Interacted Status Company Name Product # of people AI…" at bounding box center [639, 386] width 1168 height 596
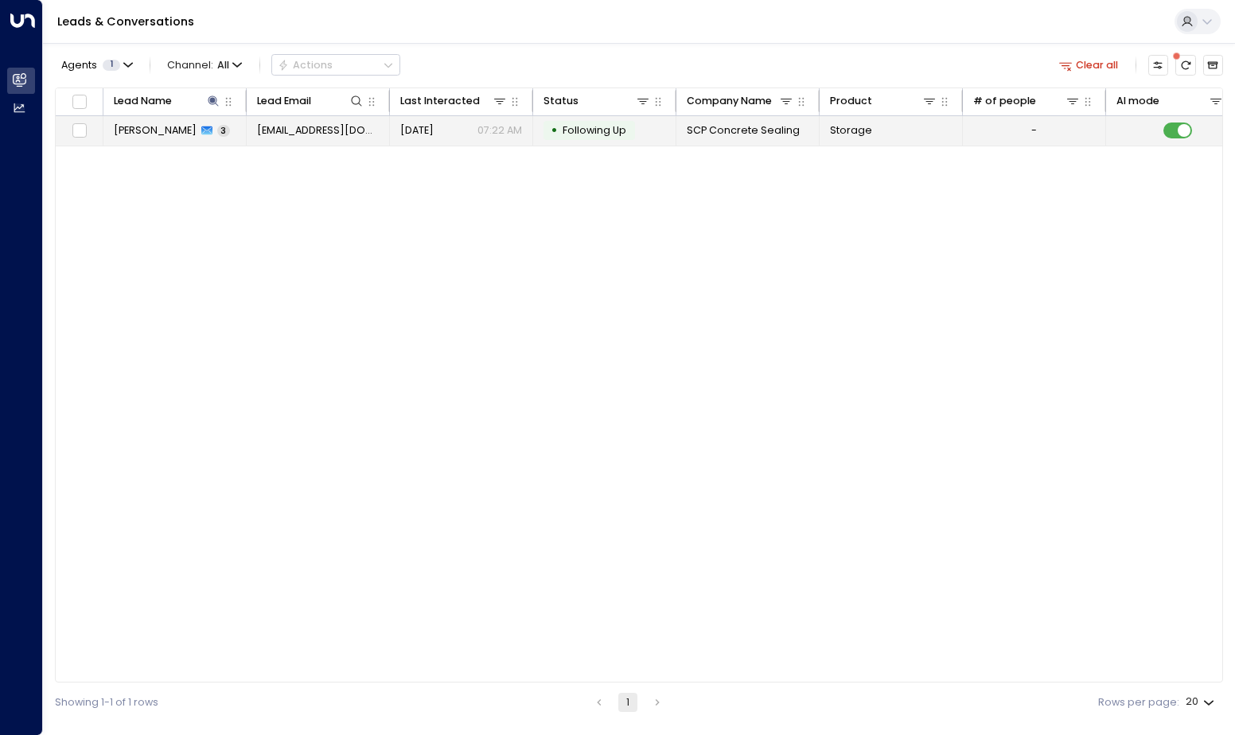
click at [338, 132] on span "[EMAIL_ADDRESS][DOMAIN_NAME]" at bounding box center [318, 130] width 123 height 14
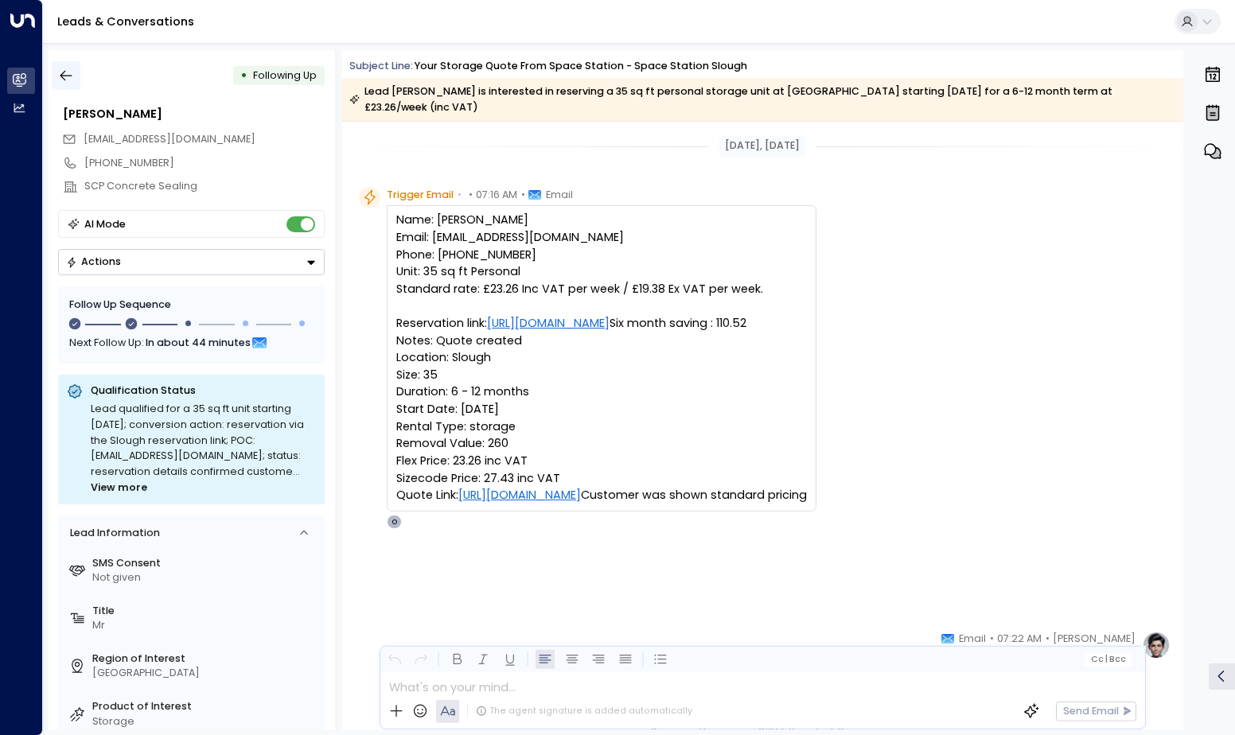
click at [68, 76] on icon "button" at bounding box center [66, 76] width 12 height 10
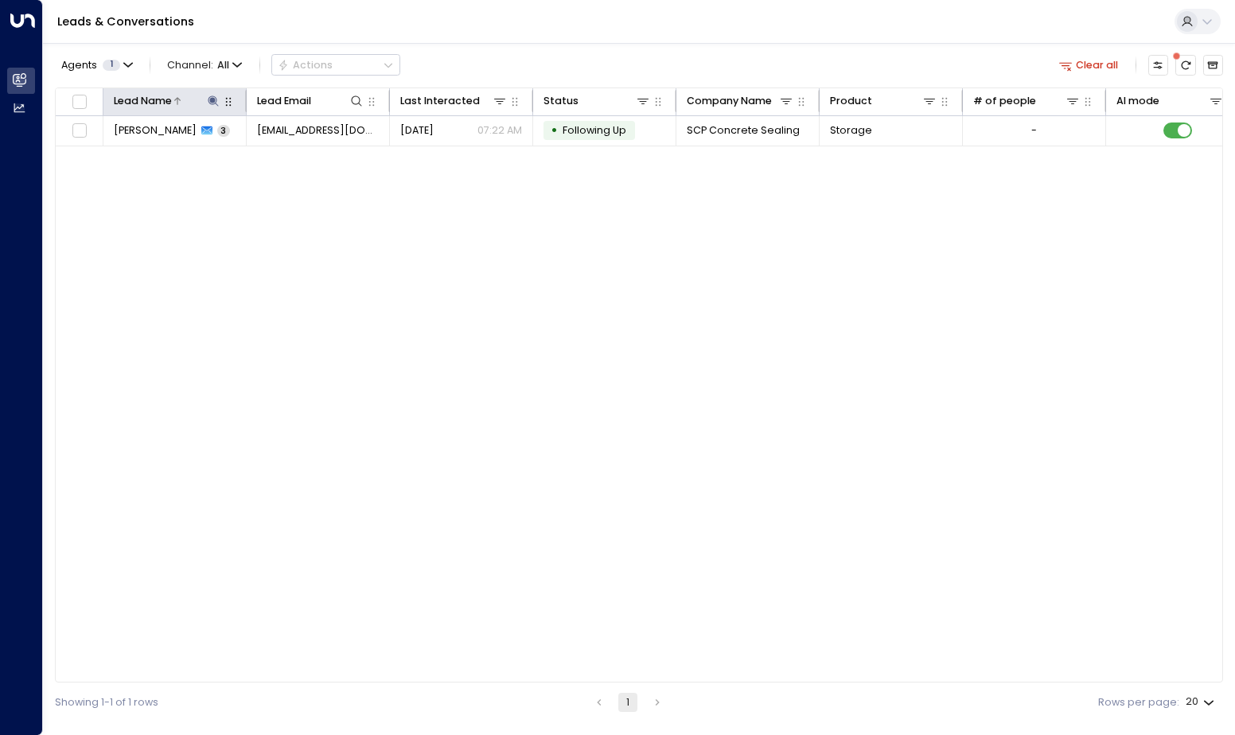
click at [209, 103] on icon at bounding box center [213, 101] width 13 height 13
click at [301, 155] on icon "button" at bounding box center [301, 153] width 13 height 13
click at [244, 159] on input "text" at bounding box center [213, 154] width 197 height 28
type input "**********"
click at [409, 383] on div "Lead Name Lead Email Last Interacted Status Company Name Product # of people AI…" at bounding box center [639, 386] width 1168 height 596
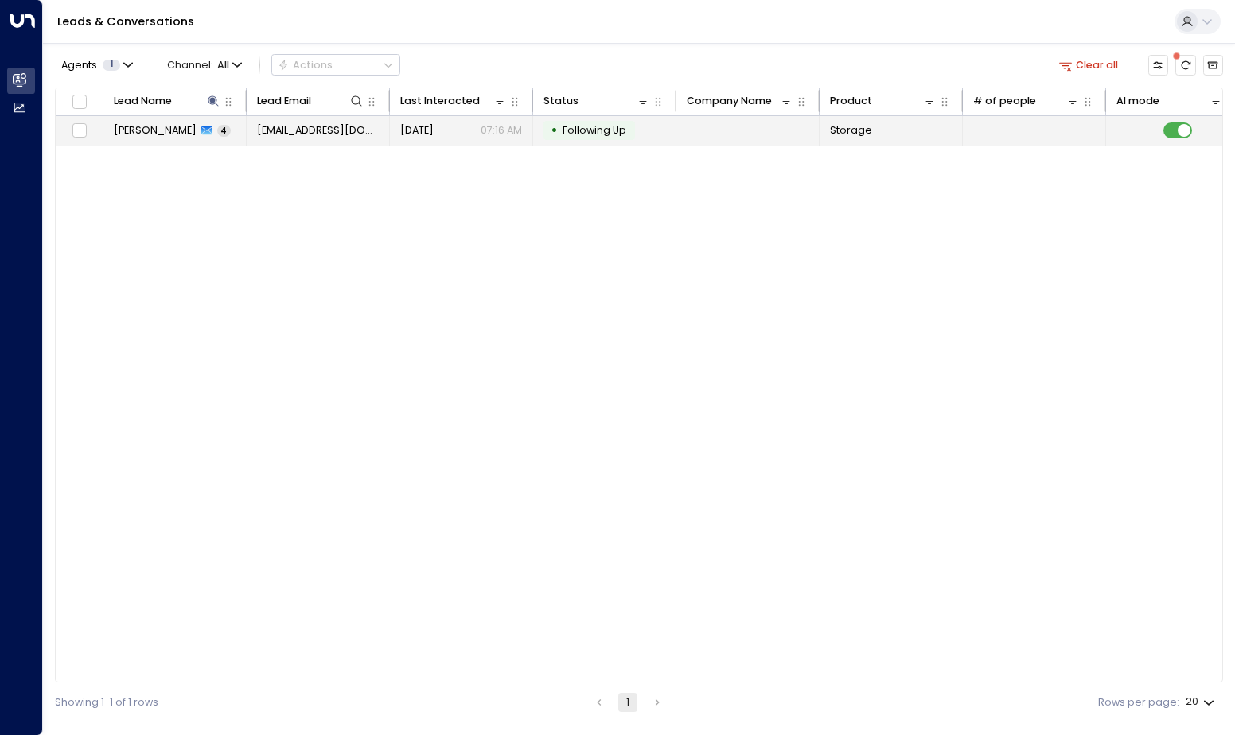
click at [213, 125] on icon at bounding box center [206, 130] width 11 height 11
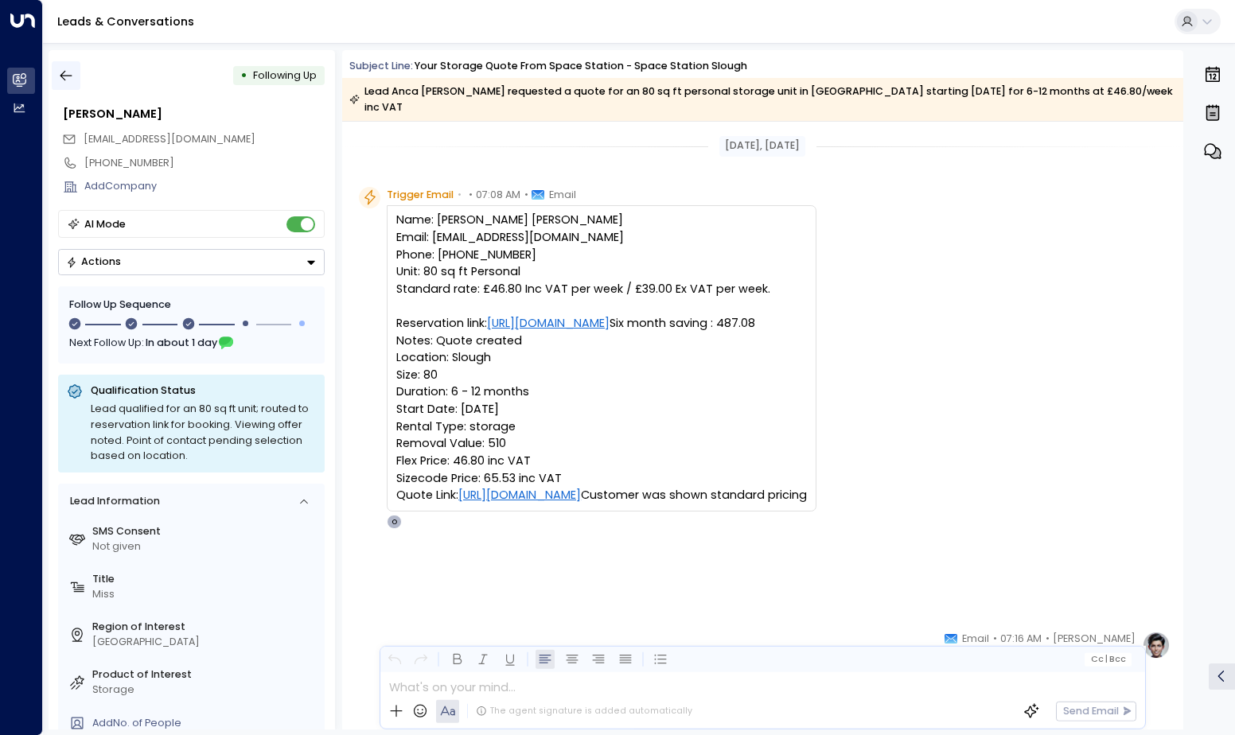
click at [65, 76] on icon "button" at bounding box center [66, 76] width 12 height 10
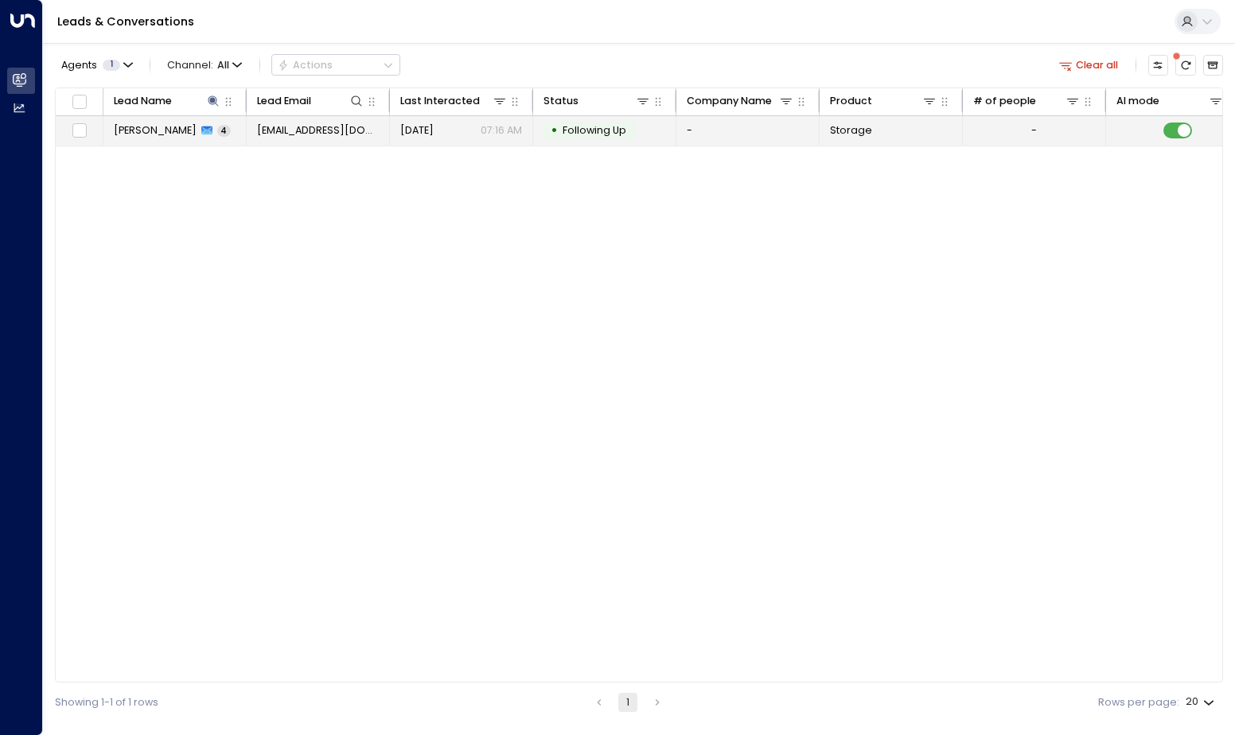
click at [211, 128] on icon at bounding box center [206, 131] width 11 height 9
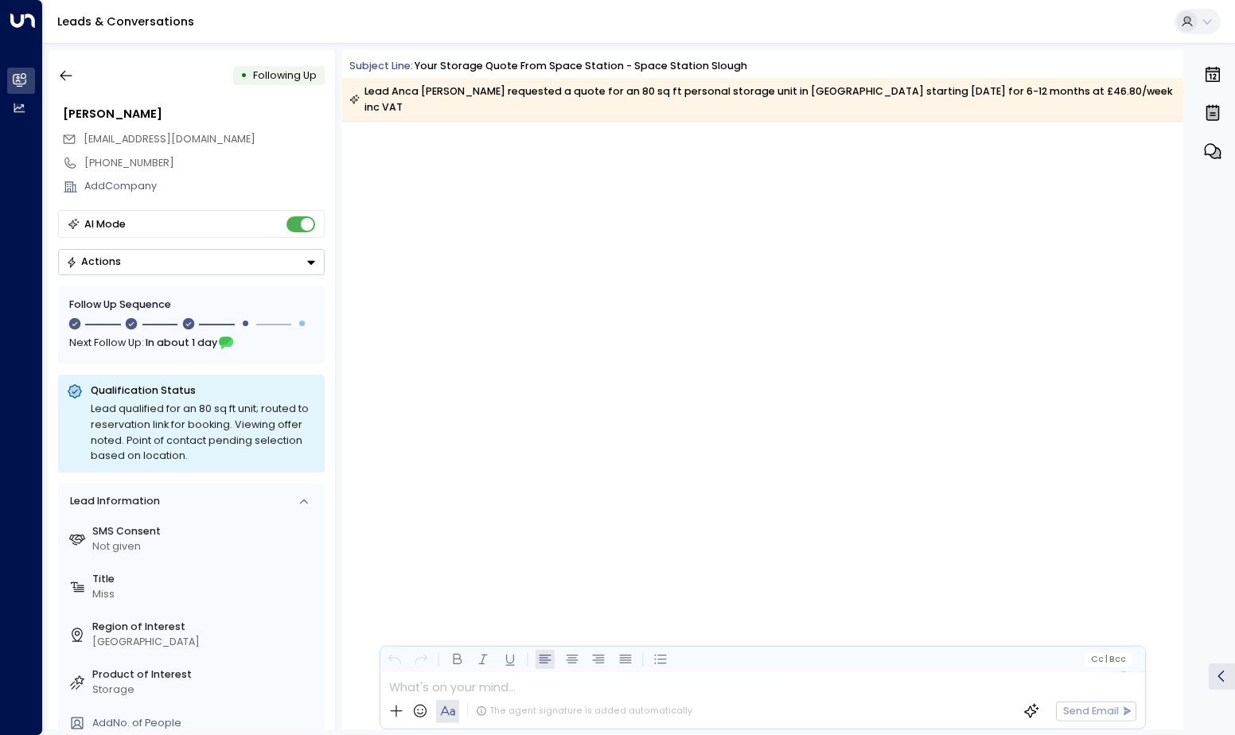
scroll to position [1828, 0]
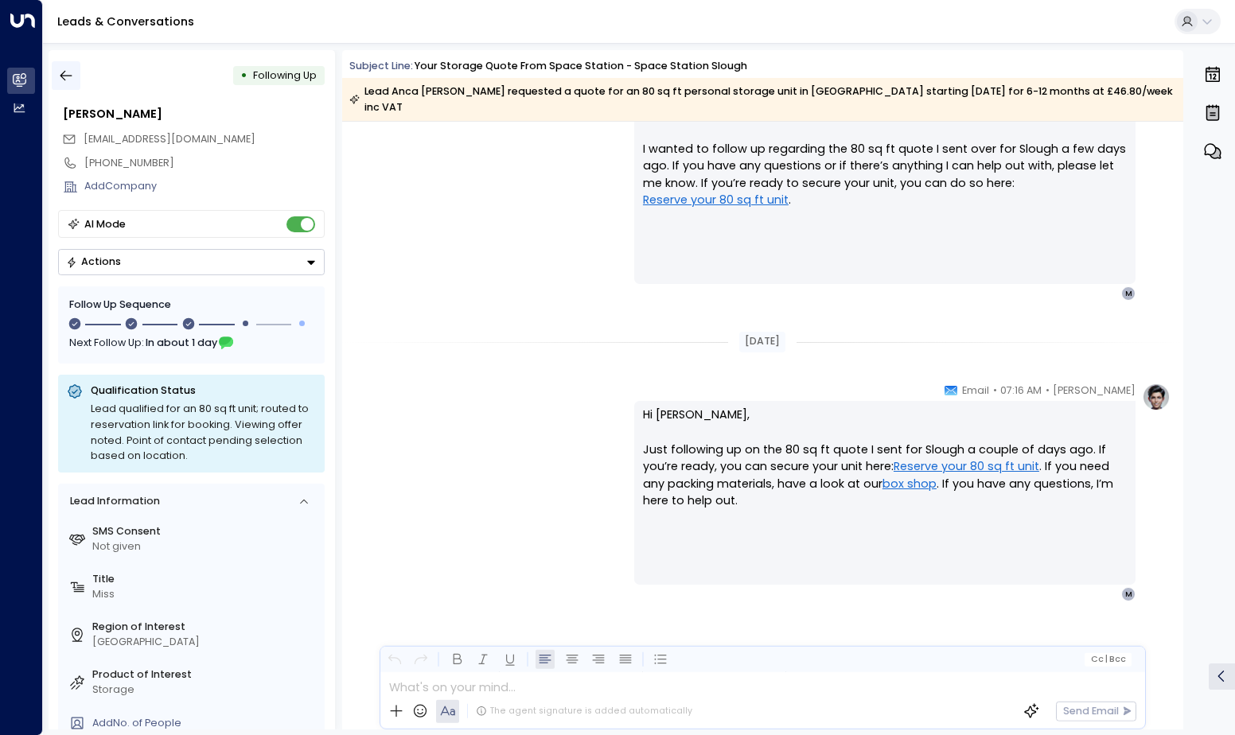
click at [60, 80] on icon "button" at bounding box center [66, 76] width 16 height 16
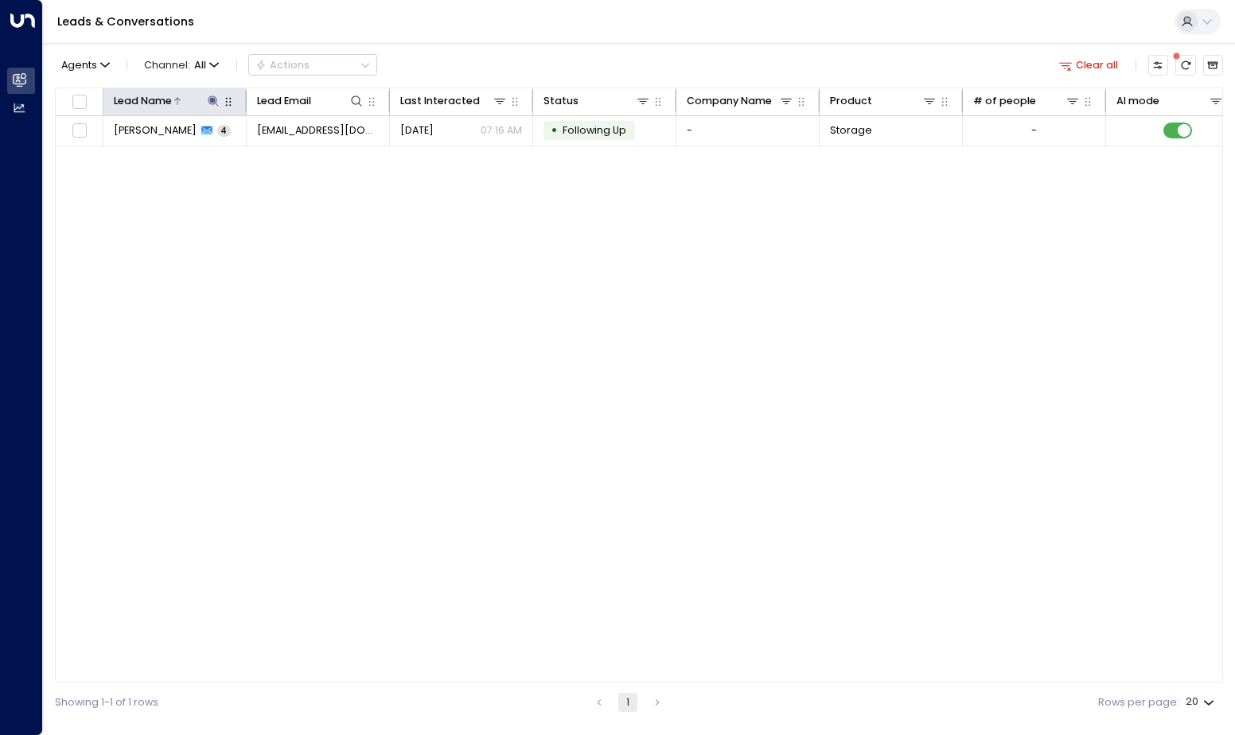
click at [213, 102] on icon at bounding box center [214, 101] width 10 height 10
click at [304, 155] on icon "button" at bounding box center [302, 154] width 10 height 10
click at [272, 154] on input "text" at bounding box center [213, 154] width 197 height 28
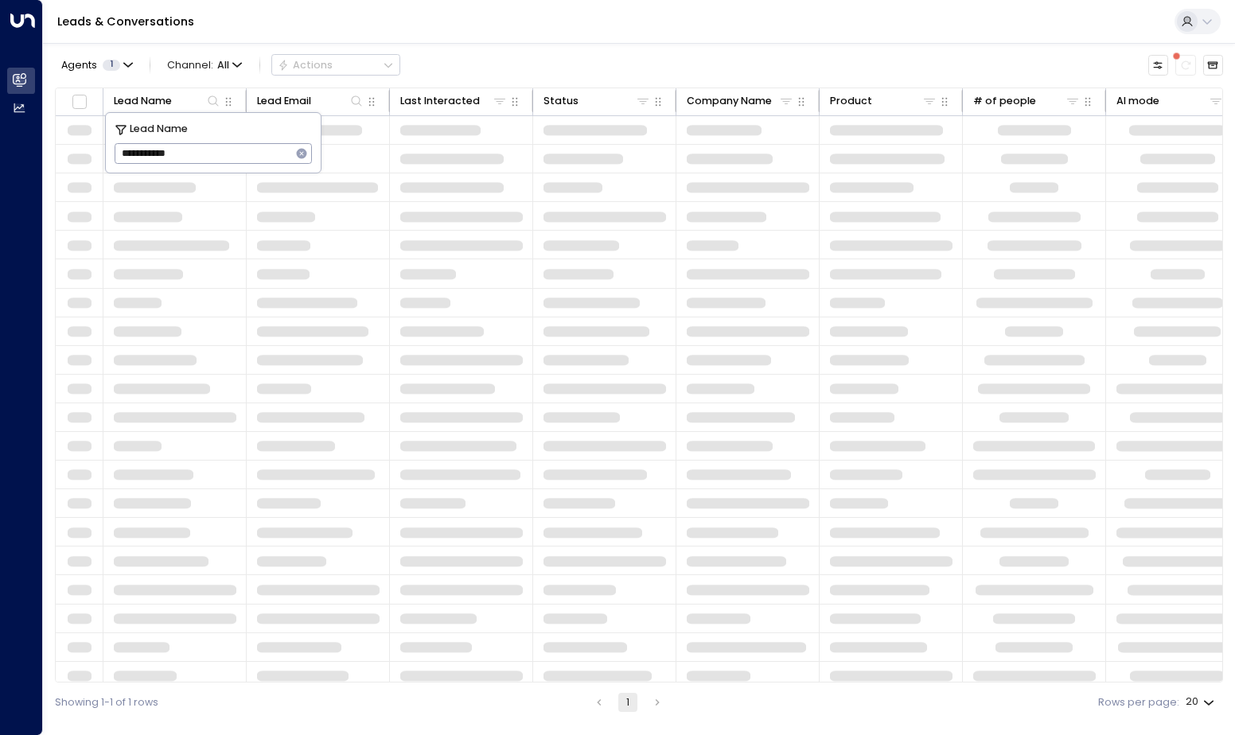
type input "**********"
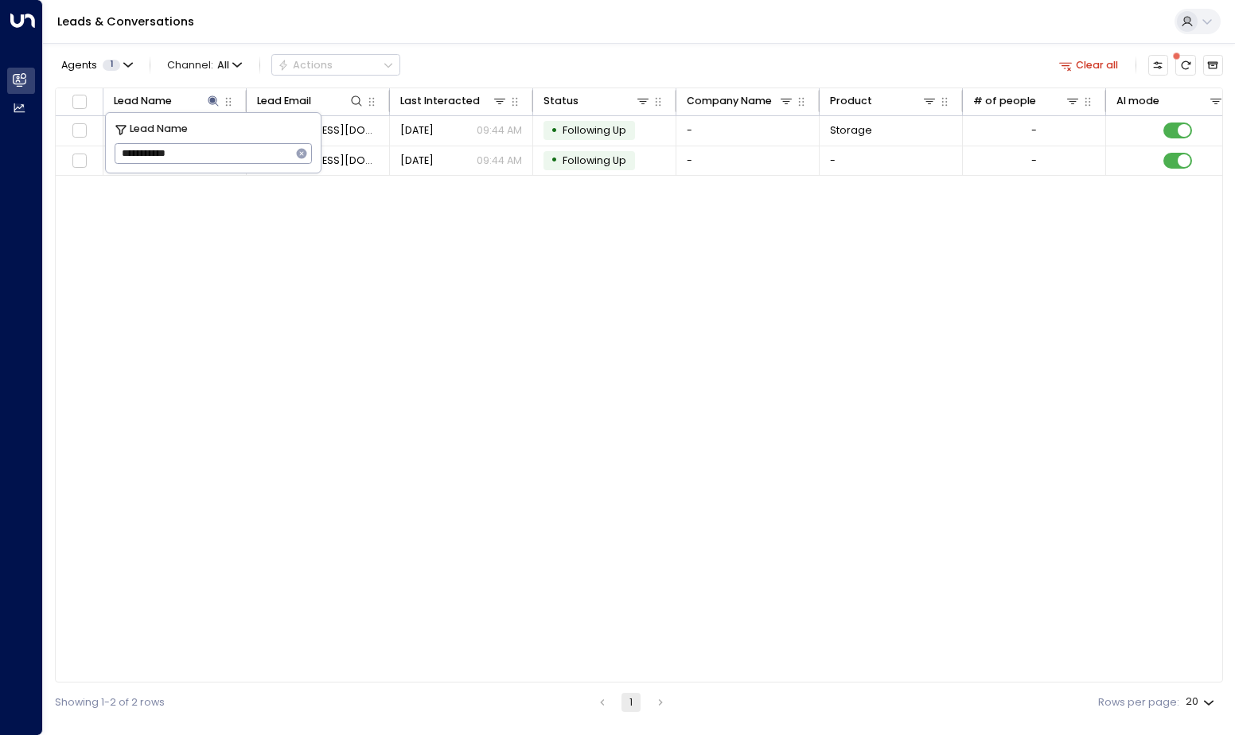
click at [441, 279] on div "Lead Name Lead Email Last Interacted Status Company Name Product # of people AI…" at bounding box center [639, 386] width 1168 height 596
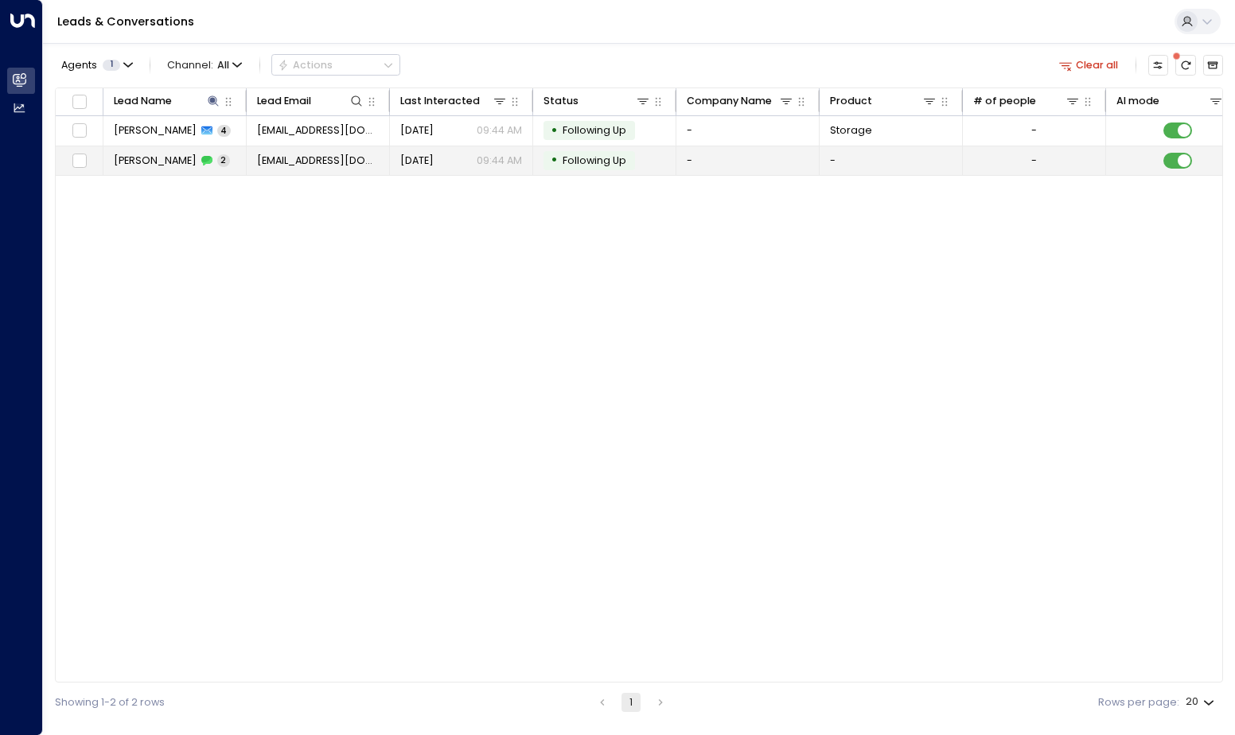
click at [158, 162] on span "[PERSON_NAME]" at bounding box center [155, 161] width 83 height 14
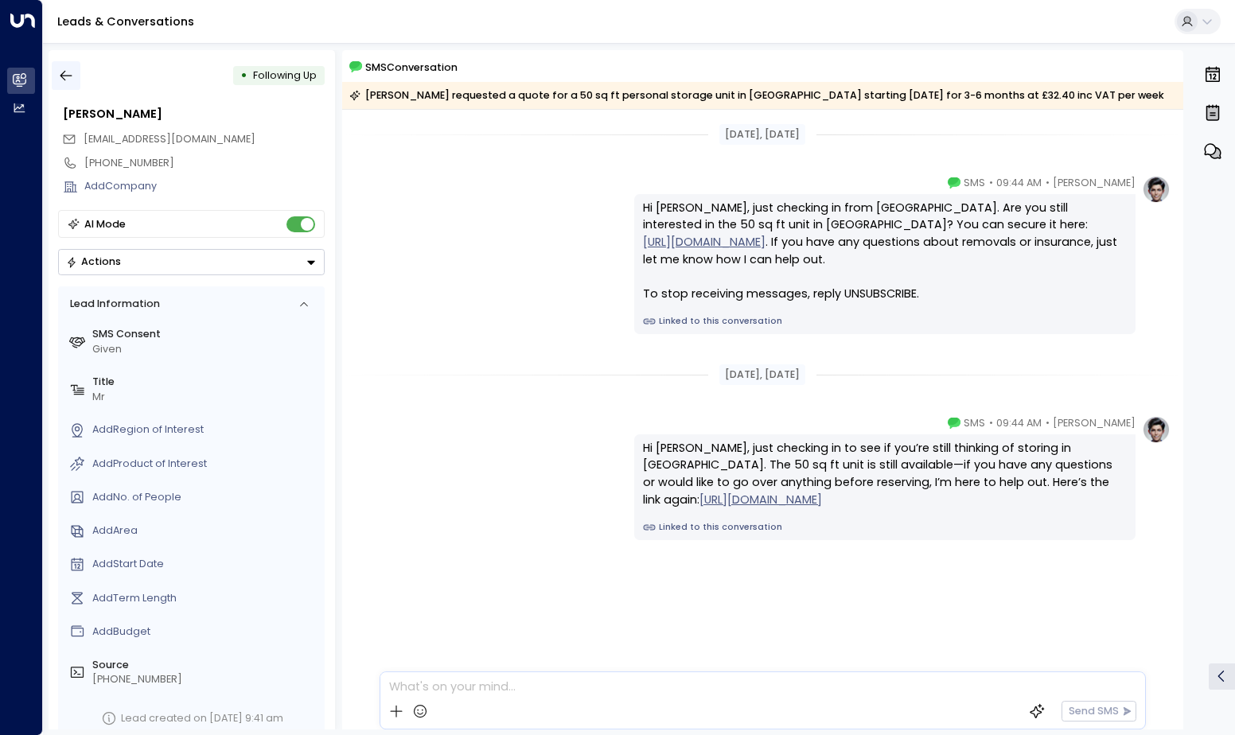
click at [73, 77] on icon "button" at bounding box center [66, 76] width 16 height 16
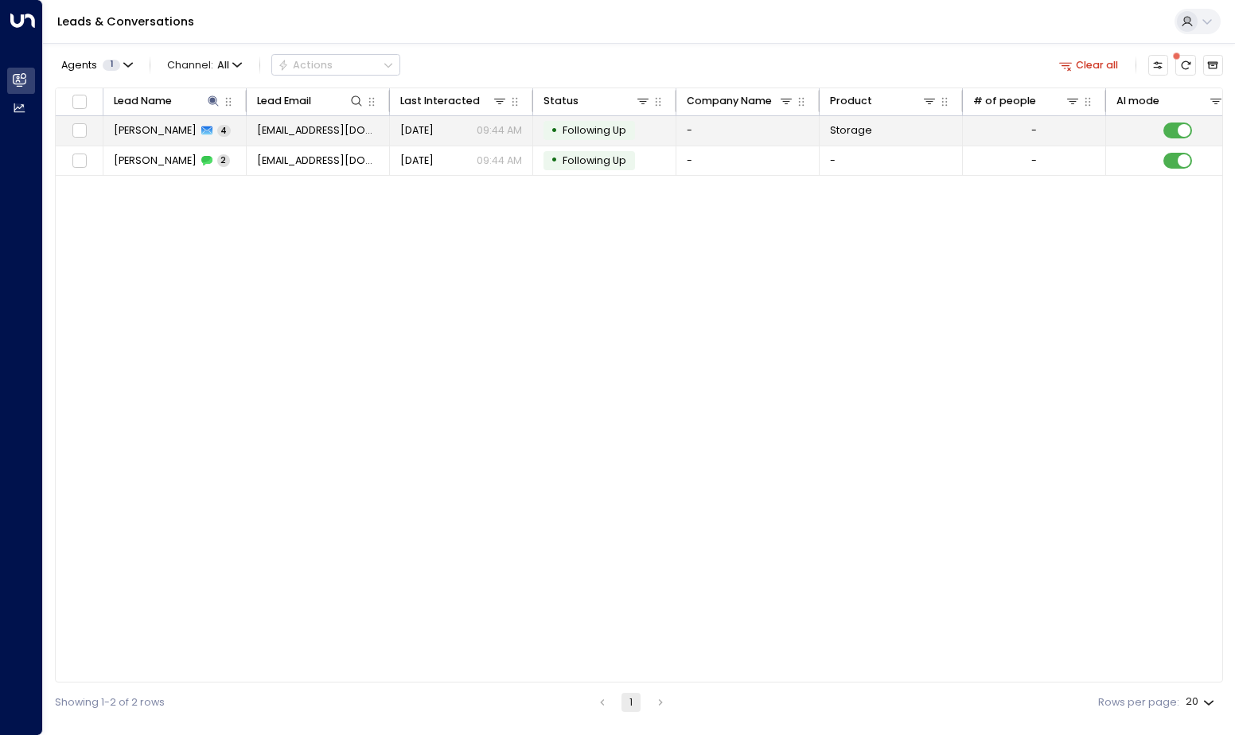
click at [162, 133] on span "[PERSON_NAME]" at bounding box center [155, 130] width 83 height 14
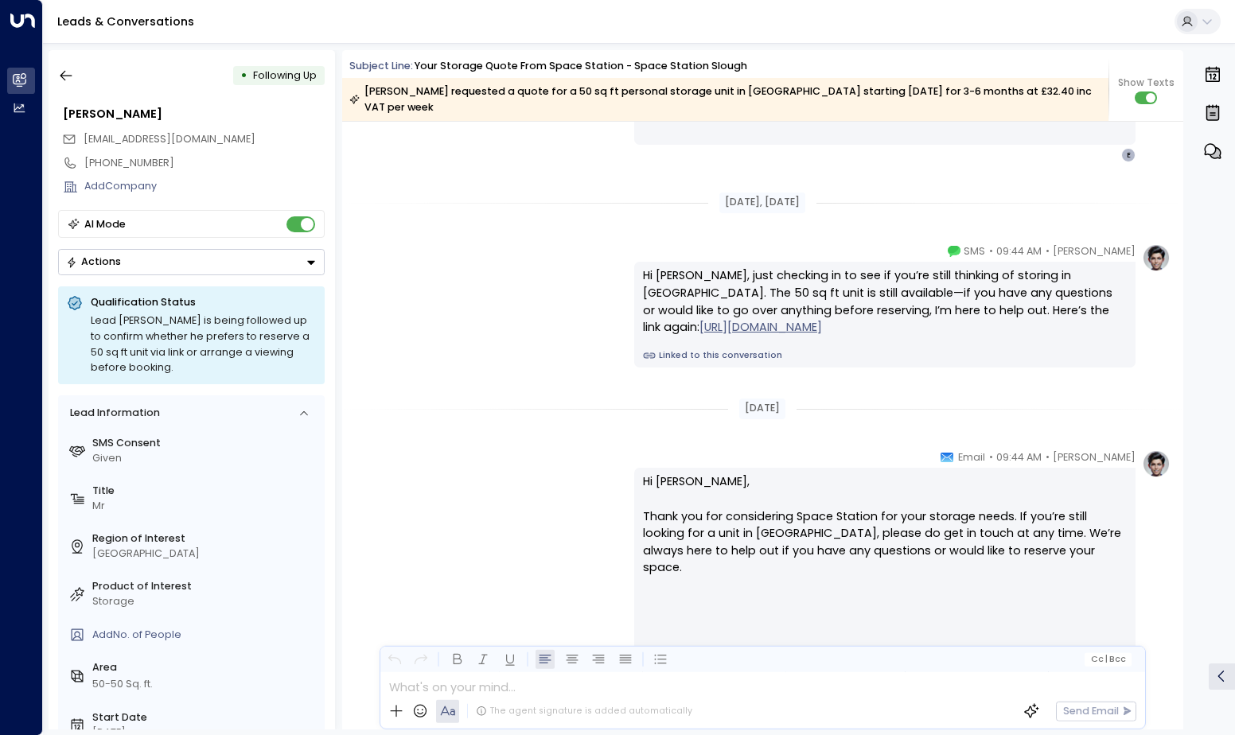
scroll to position [2198, 0]
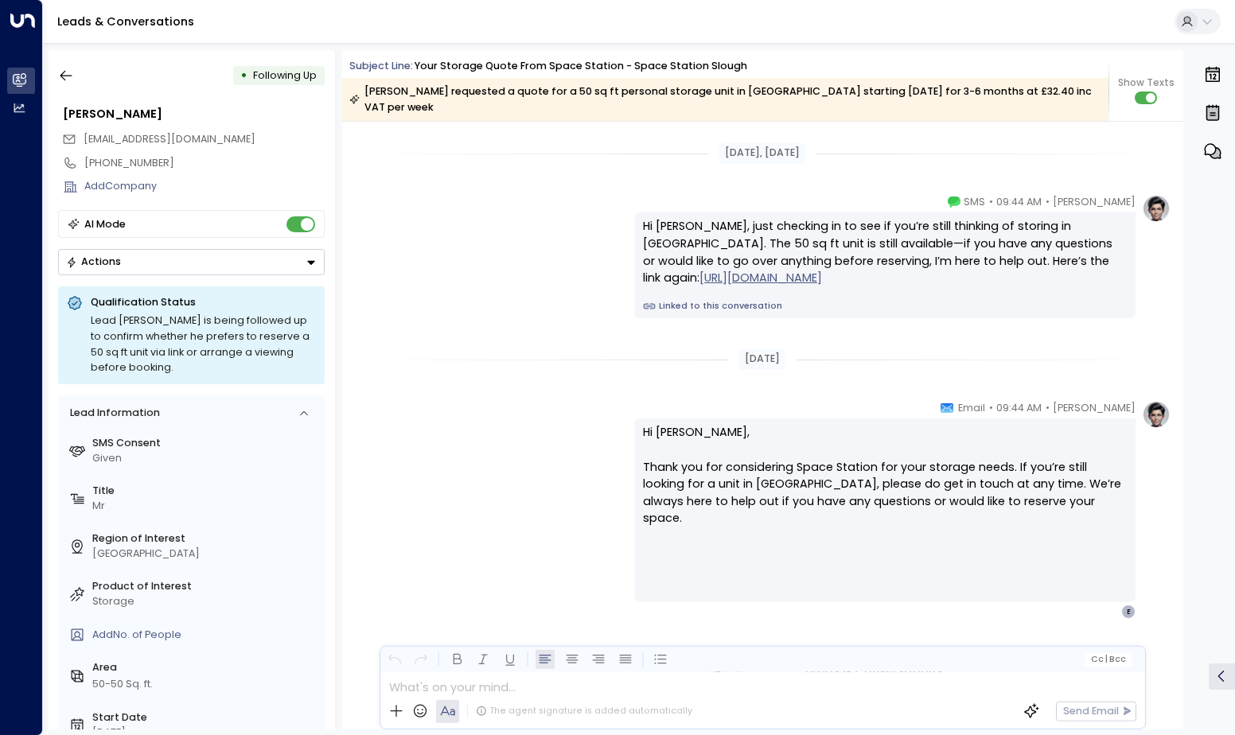
click at [460, 194] on div "[PERSON_NAME] • 09:44 AM • SMS Hi [PERSON_NAME], just checking in to see if you…" at bounding box center [762, 256] width 817 height 125
click at [68, 80] on icon "button" at bounding box center [66, 76] width 16 height 16
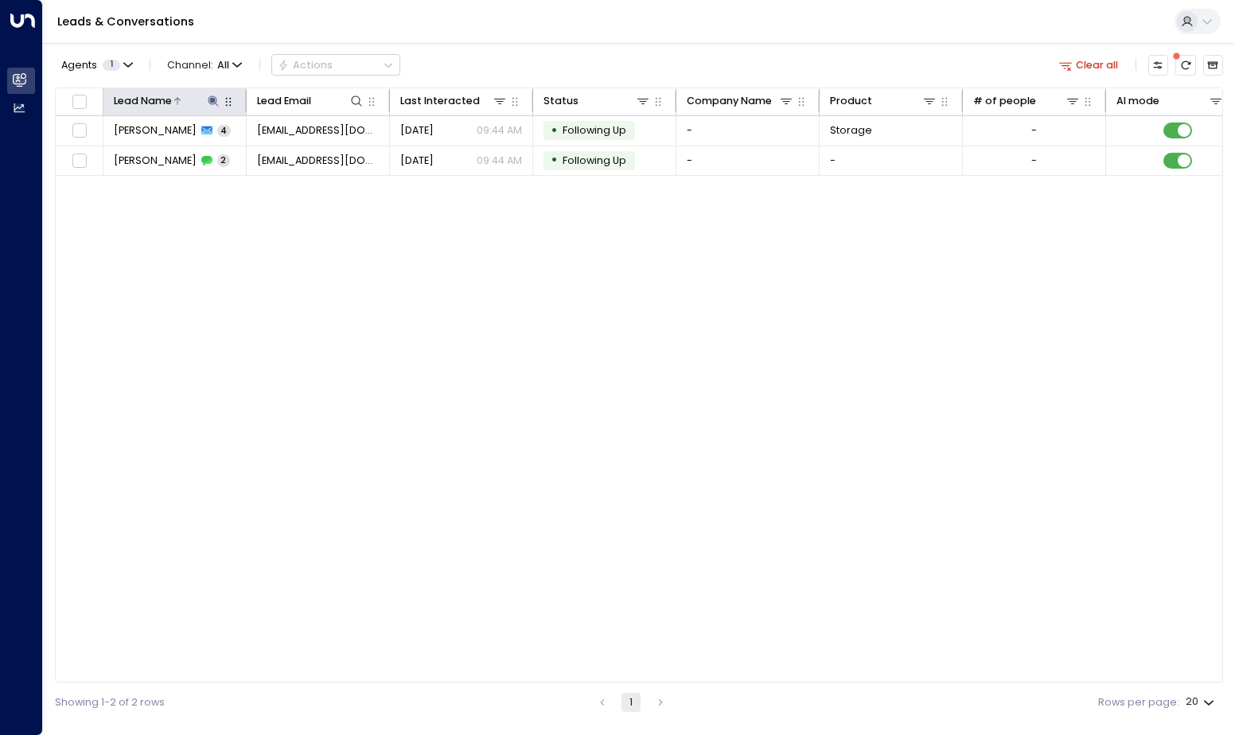
click at [214, 100] on icon at bounding box center [214, 101] width 10 height 10
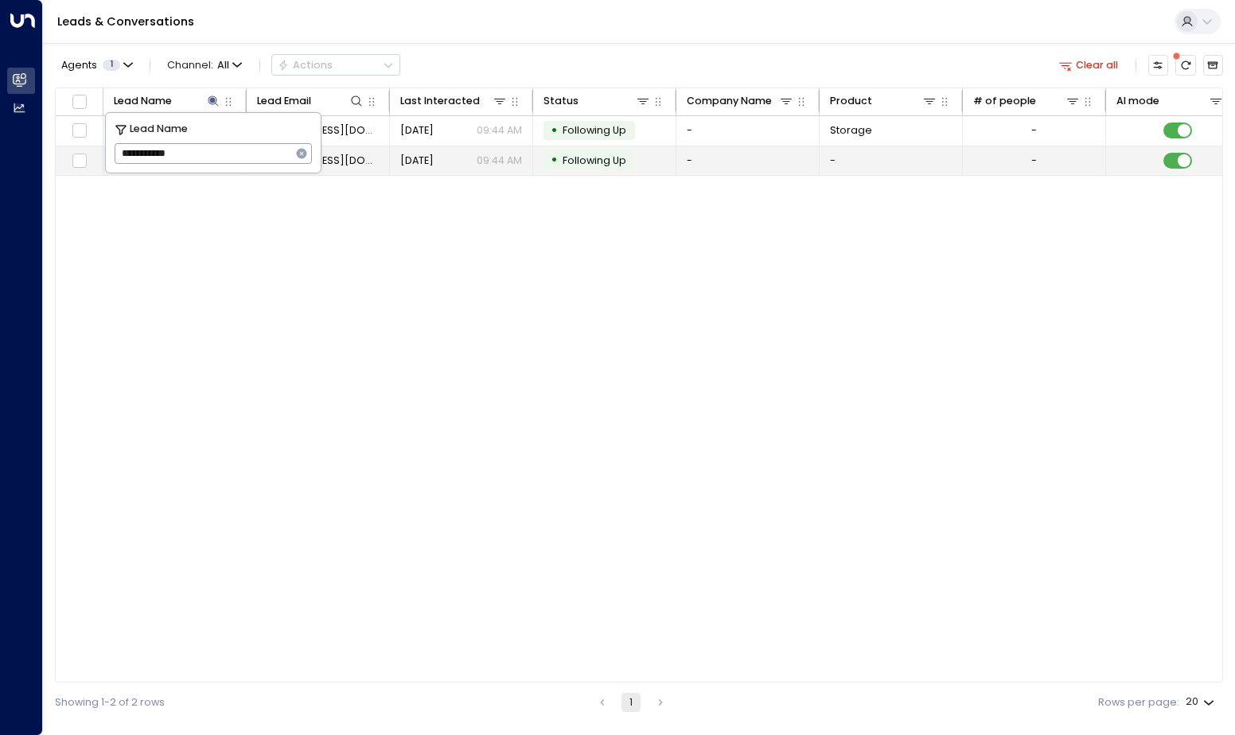
drag, startPoint x: 228, startPoint y: 155, endPoint x: 94, endPoint y: 146, distance: 134.0
click at [98, 147] on body "**********" at bounding box center [617, 361] width 1235 height 723
drag, startPoint x: 228, startPoint y: 158, endPoint x: 45, endPoint y: 139, distance: 183.3
click at [48, 140] on body "**********" at bounding box center [617, 361] width 1235 height 723
click at [302, 154] on icon "button" at bounding box center [301, 153] width 13 height 13
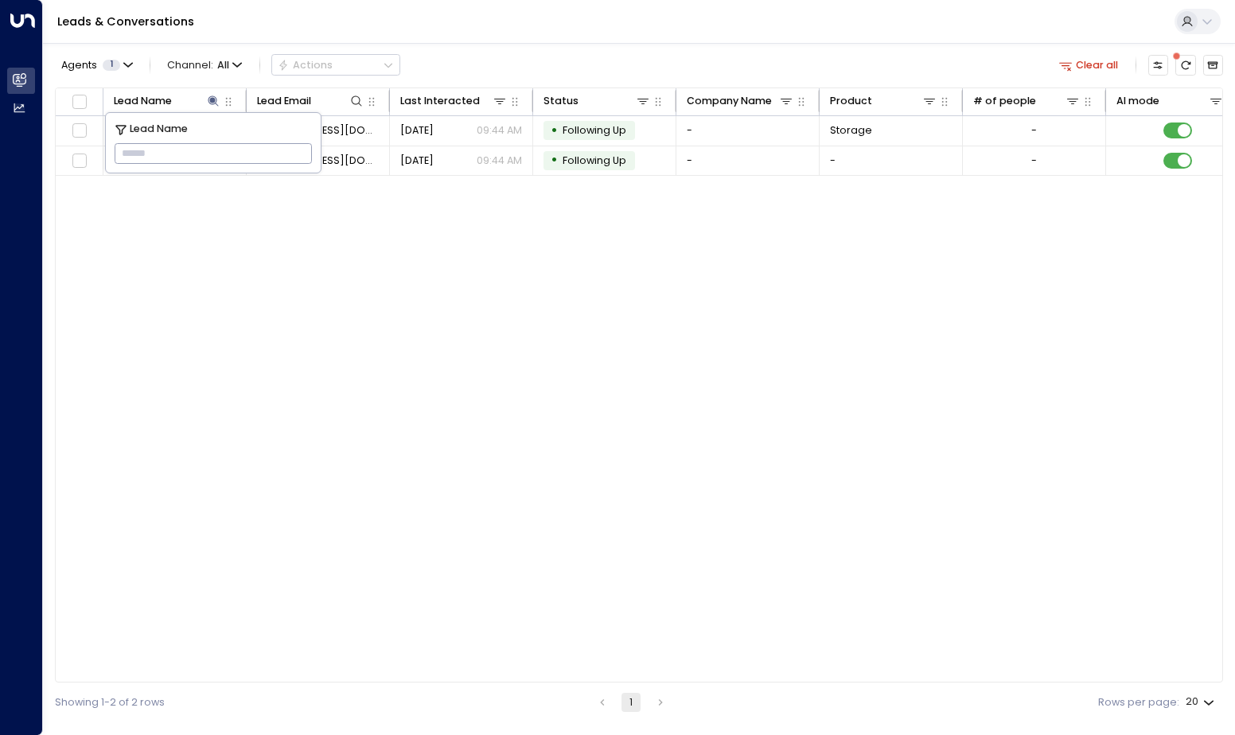
click at [258, 155] on input "text" at bounding box center [213, 154] width 197 height 28
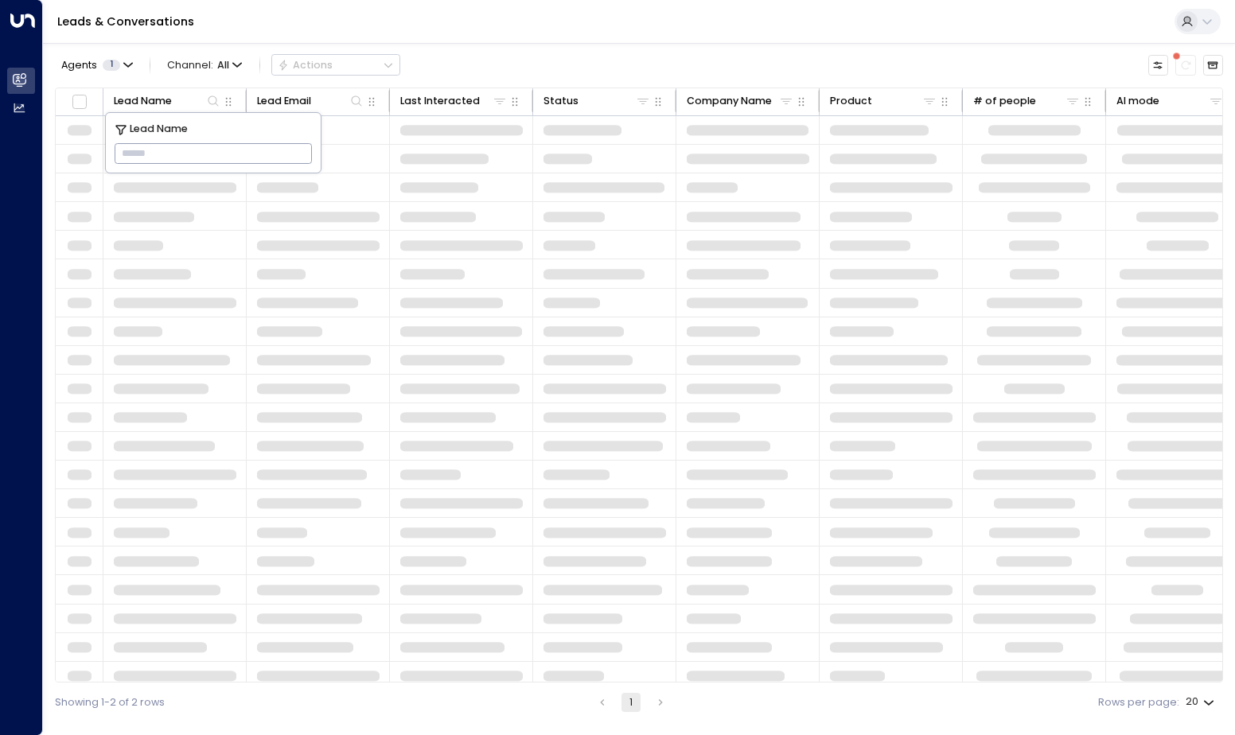
type input "**********"
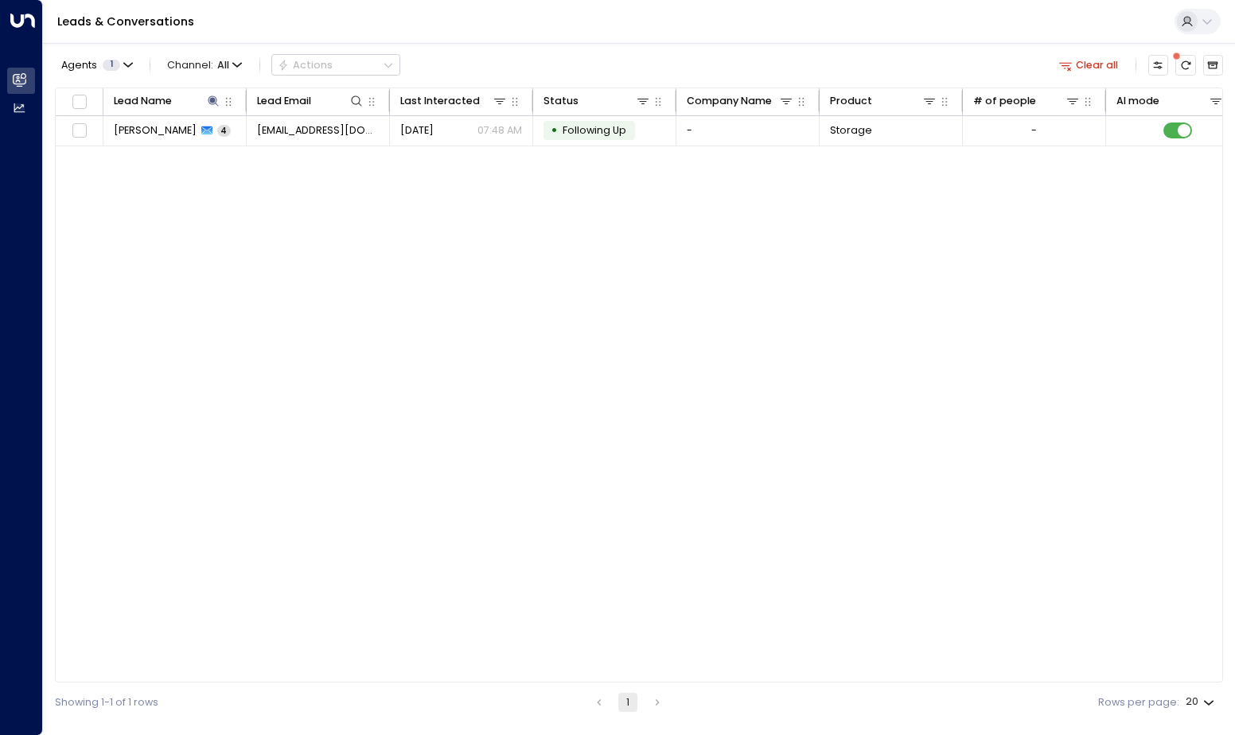
click at [423, 309] on div "Lead Name Lead Email Last Interacted Status Company Name Product # of people AI…" at bounding box center [639, 386] width 1168 height 596
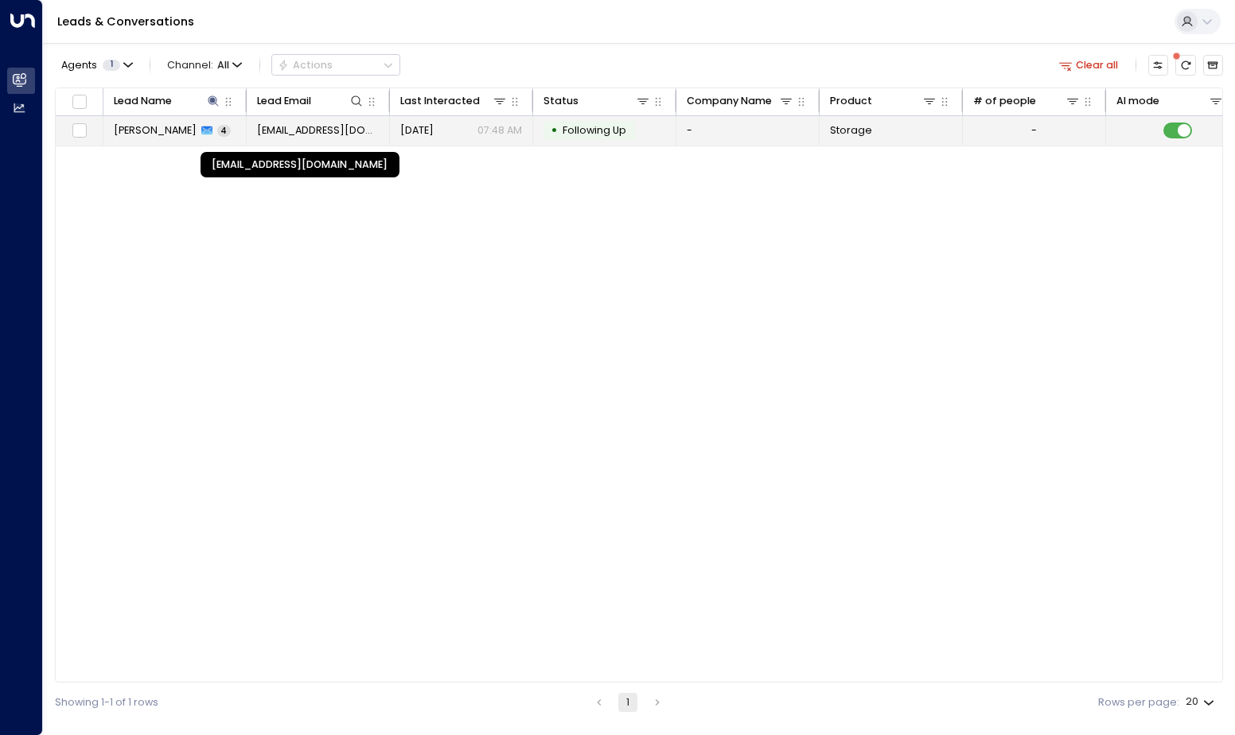
click at [345, 134] on span "[EMAIL_ADDRESS][DOMAIN_NAME]" at bounding box center [318, 130] width 123 height 14
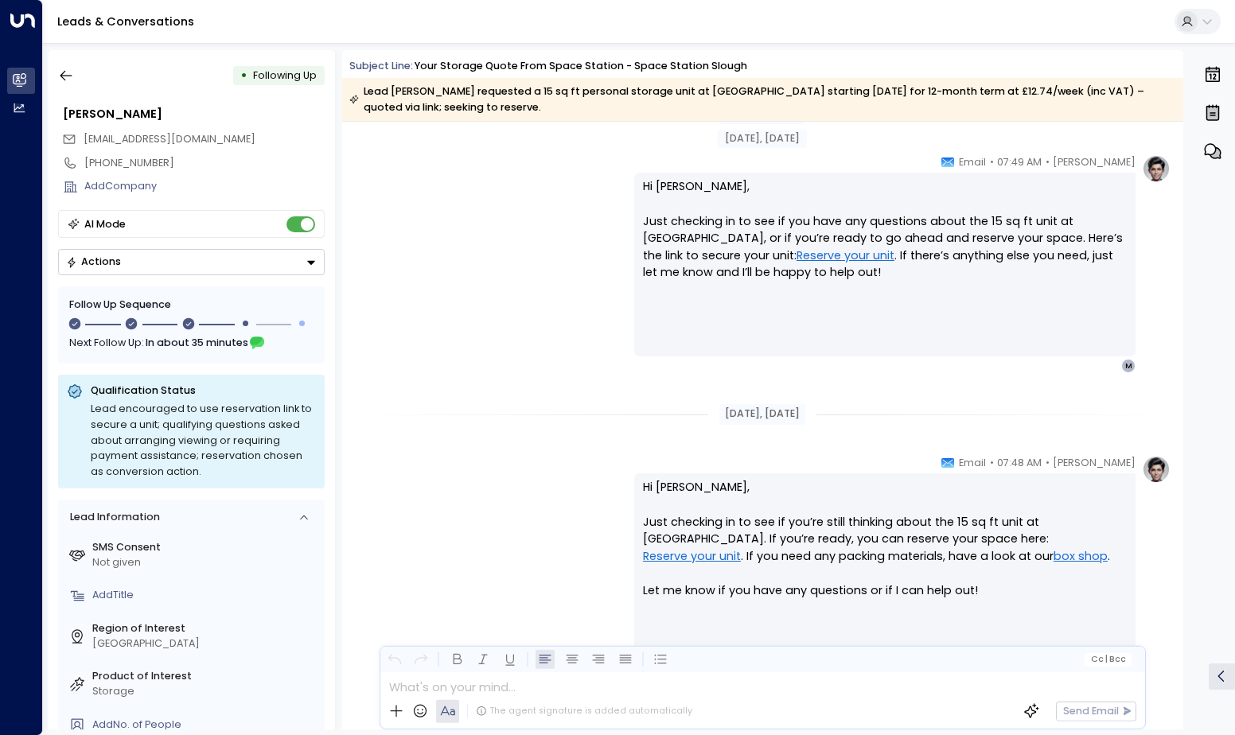
scroll to position [1837, 0]
